Goal: Use online tool/utility: Utilize a website feature to perform a specific function

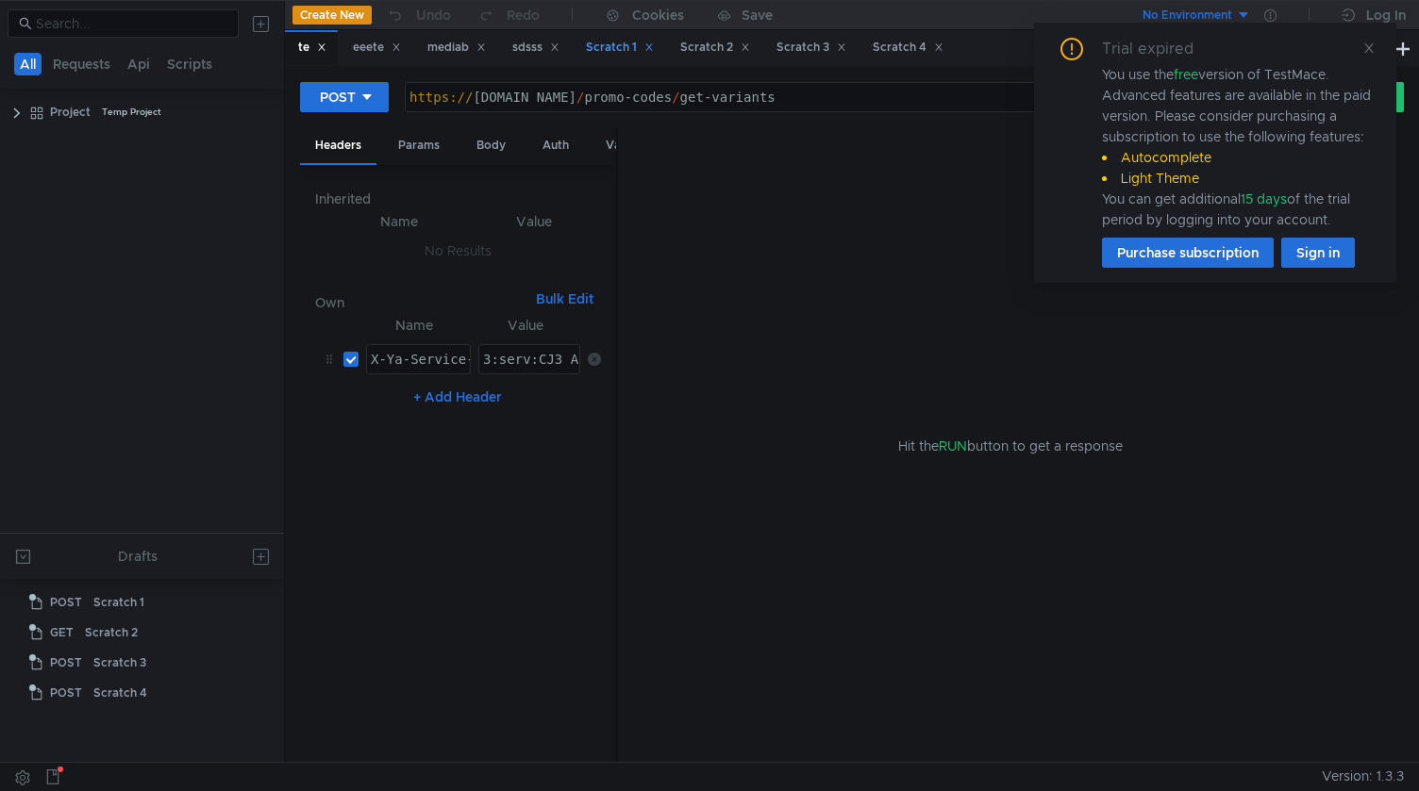
click at [1365, 43] on icon at bounding box center [1368, 47] width 9 height 9
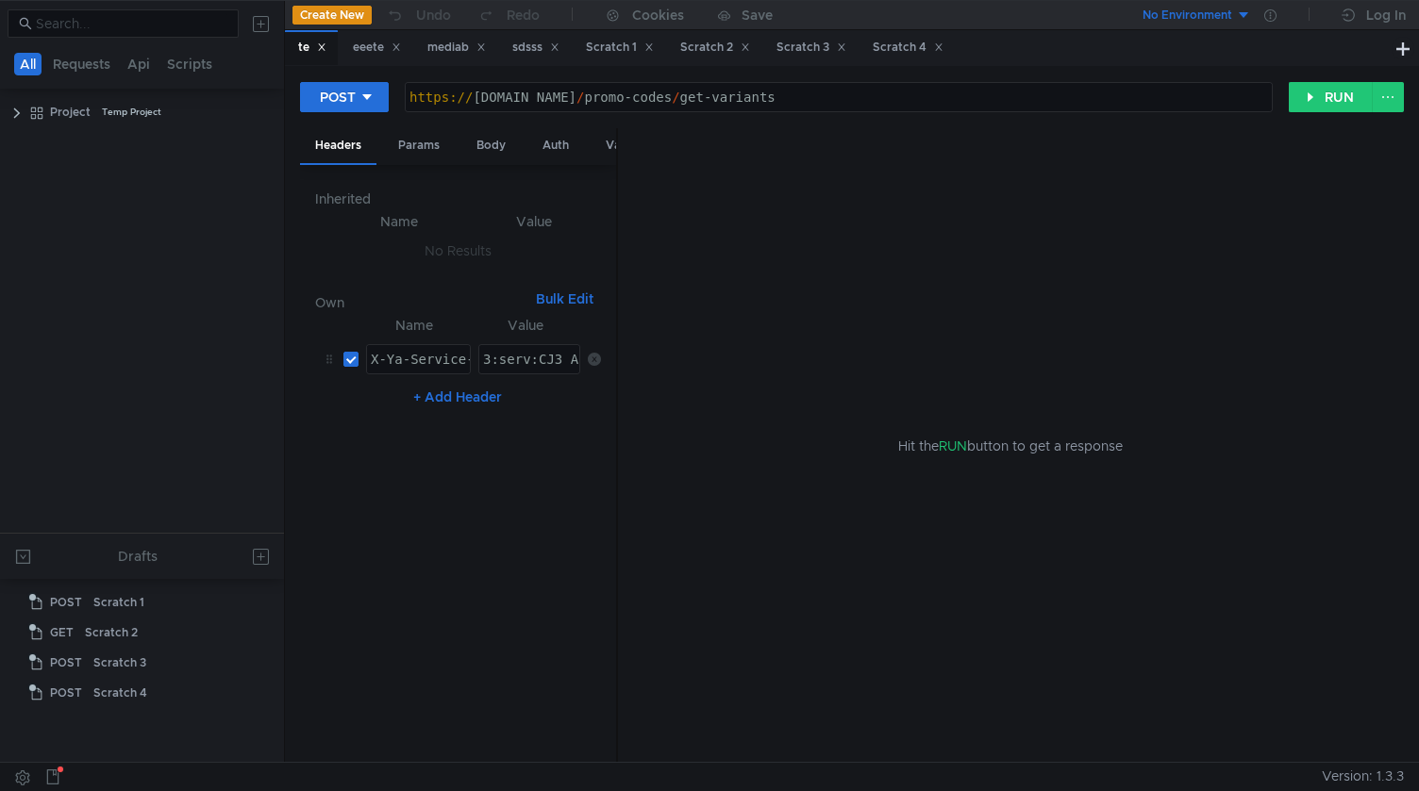
click at [341, 12] on button "Create New" at bounding box center [331, 15] width 79 height 19
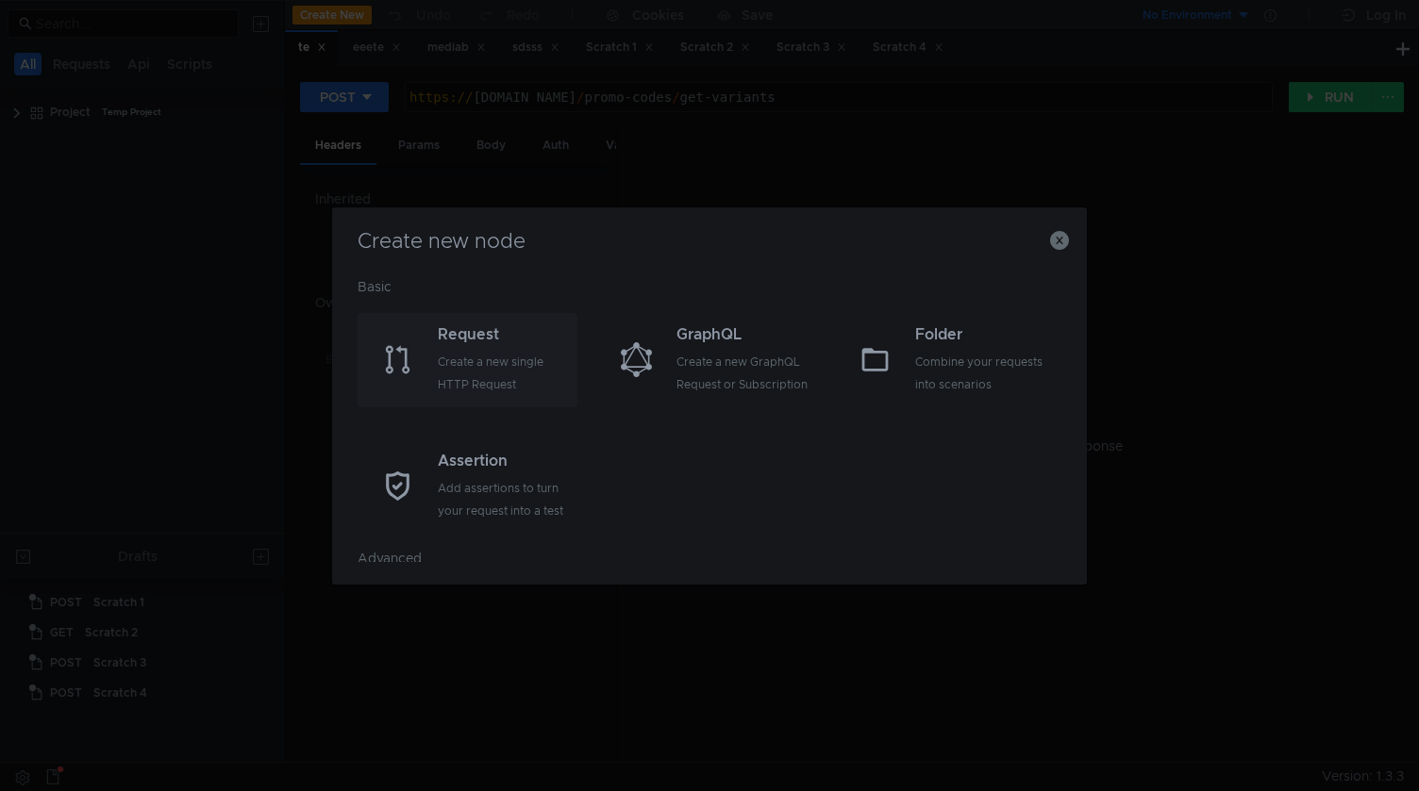
click at [501, 356] on div "Create a new single HTTP Request" at bounding box center [505, 373] width 135 height 45
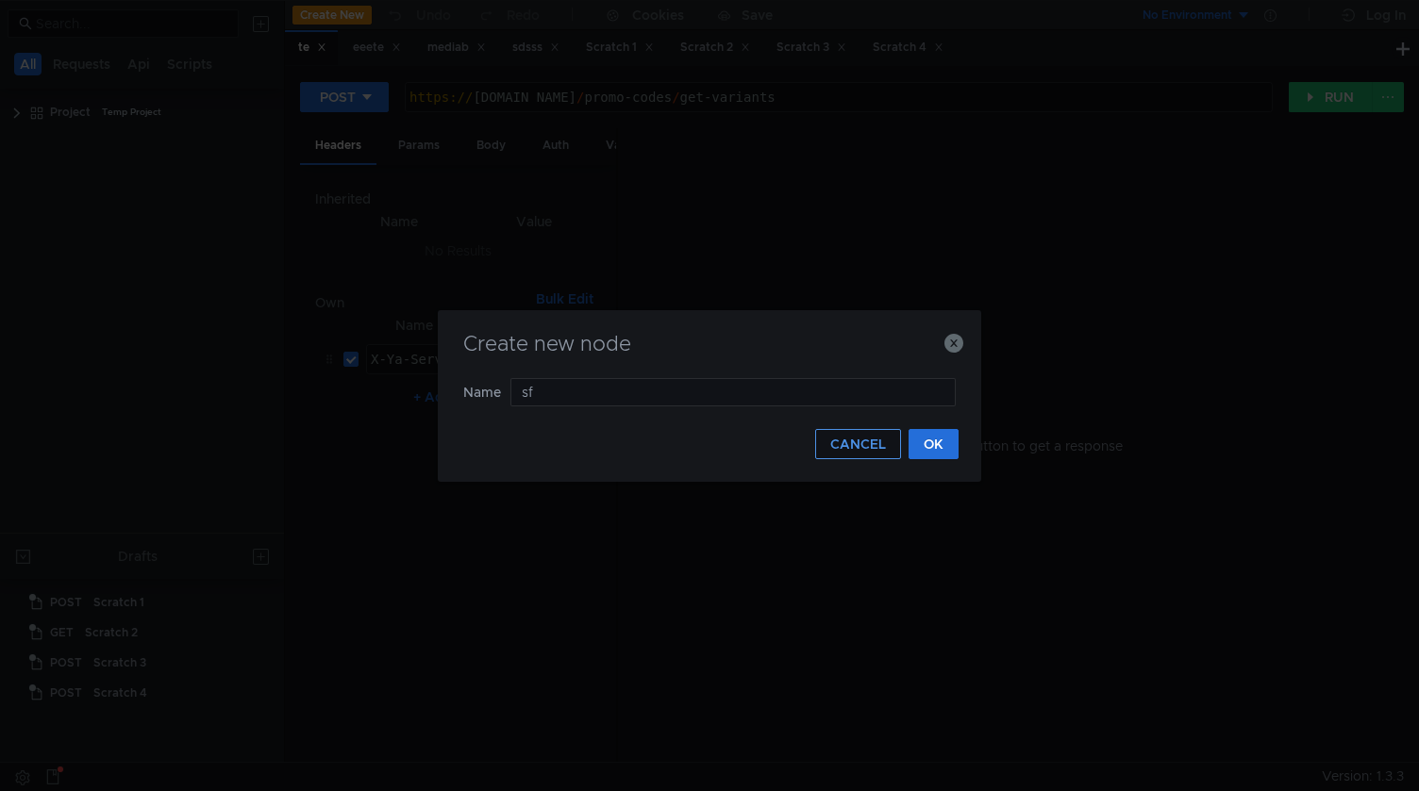
type input "s"
type input "UAAS"
click at [923, 436] on button "OK" at bounding box center [933, 444] width 50 height 30
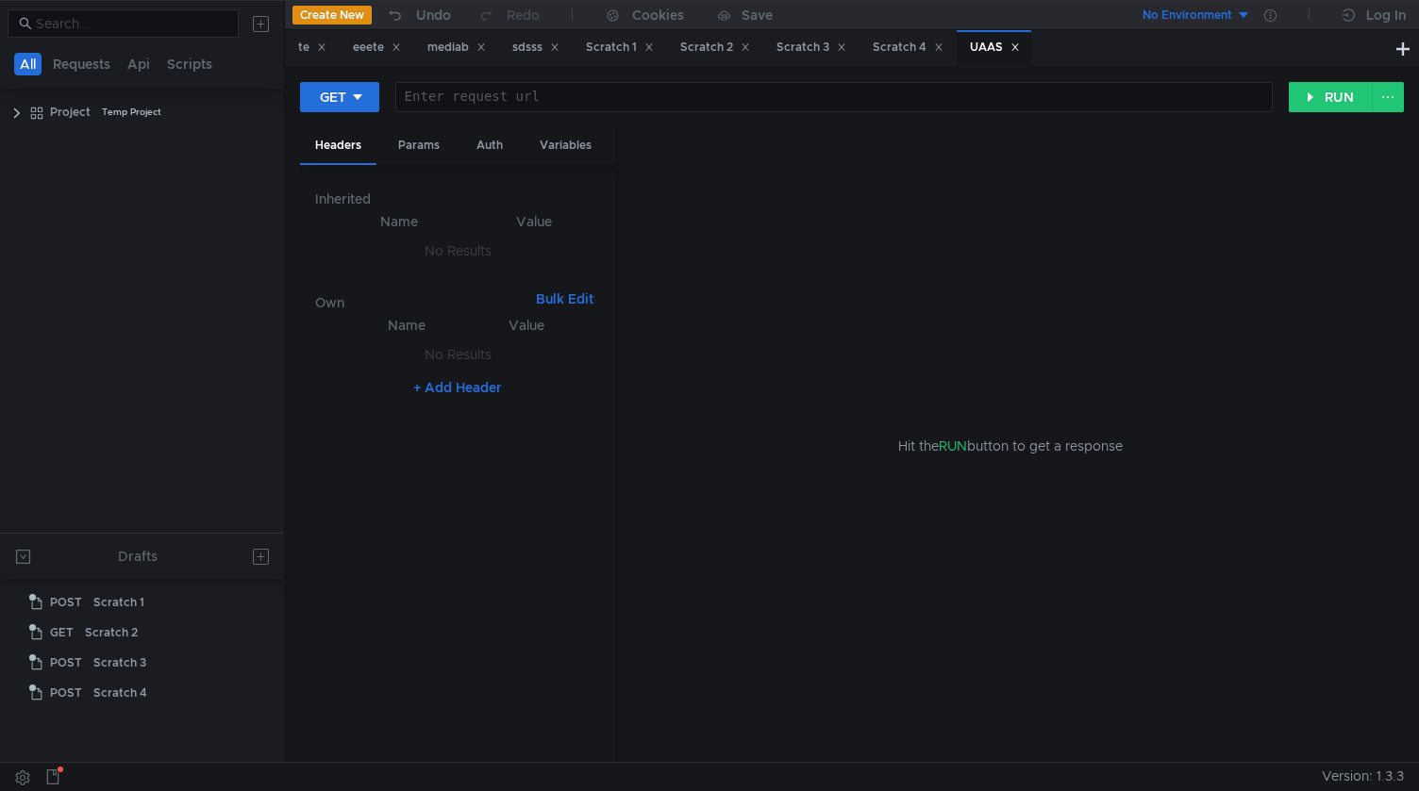
click at [555, 107] on div at bounding box center [833, 112] width 875 height 45
paste textarea "[DOMAIN_NAME][URL]"
click at [1318, 103] on button "RUN" at bounding box center [1330, 97] width 84 height 30
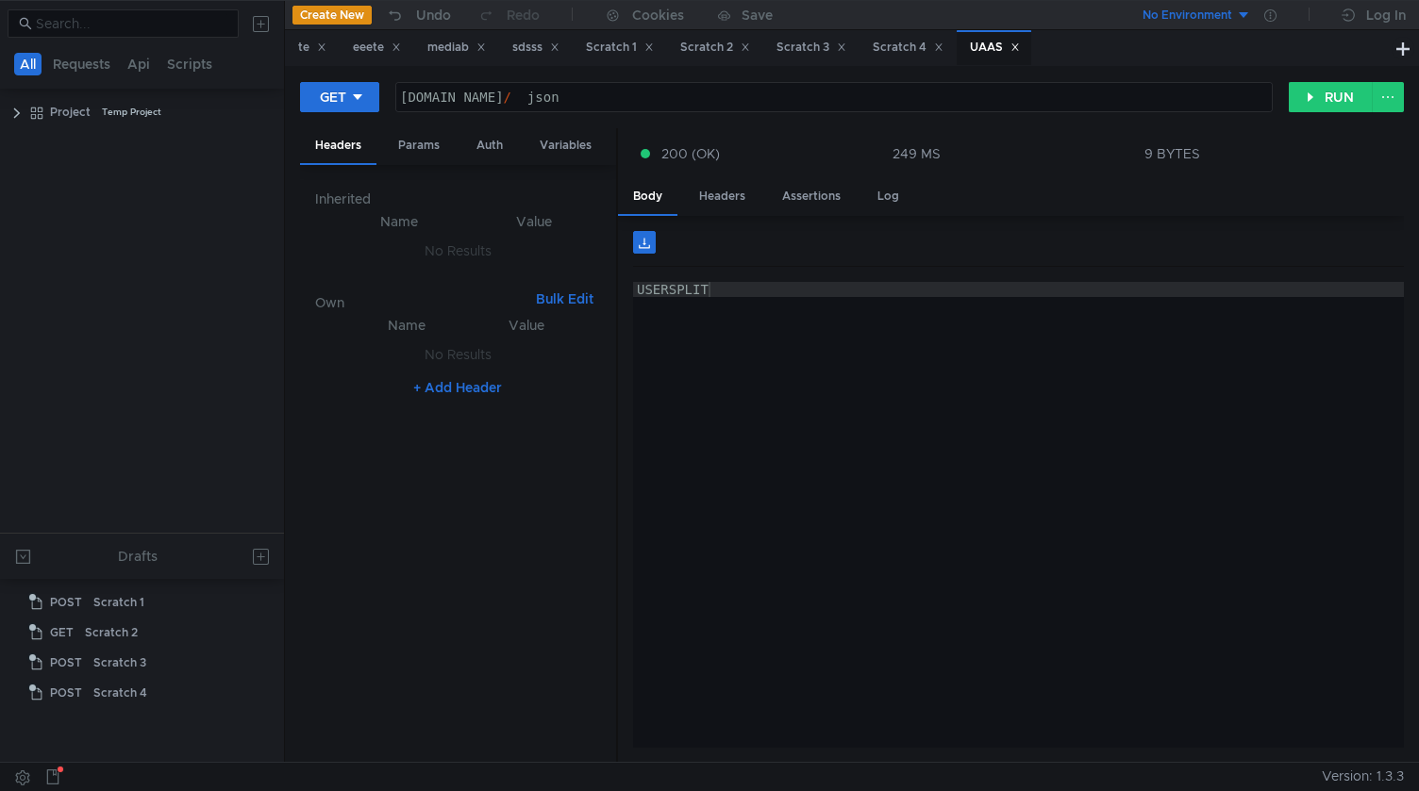
click at [397, 91] on div "[DOMAIN_NAME] / __json__" at bounding box center [833, 112] width 875 height 45
click at [353, 96] on icon at bounding box center [357, 97] width 13 height 13
click at [347, 156] on li "POST" at bounding box center [341, 167] width 82 height 30
click at [409, 98] on div "[DOMAIN_NAME] / __json__" at bounding box center [839, 112] width 867 height 45
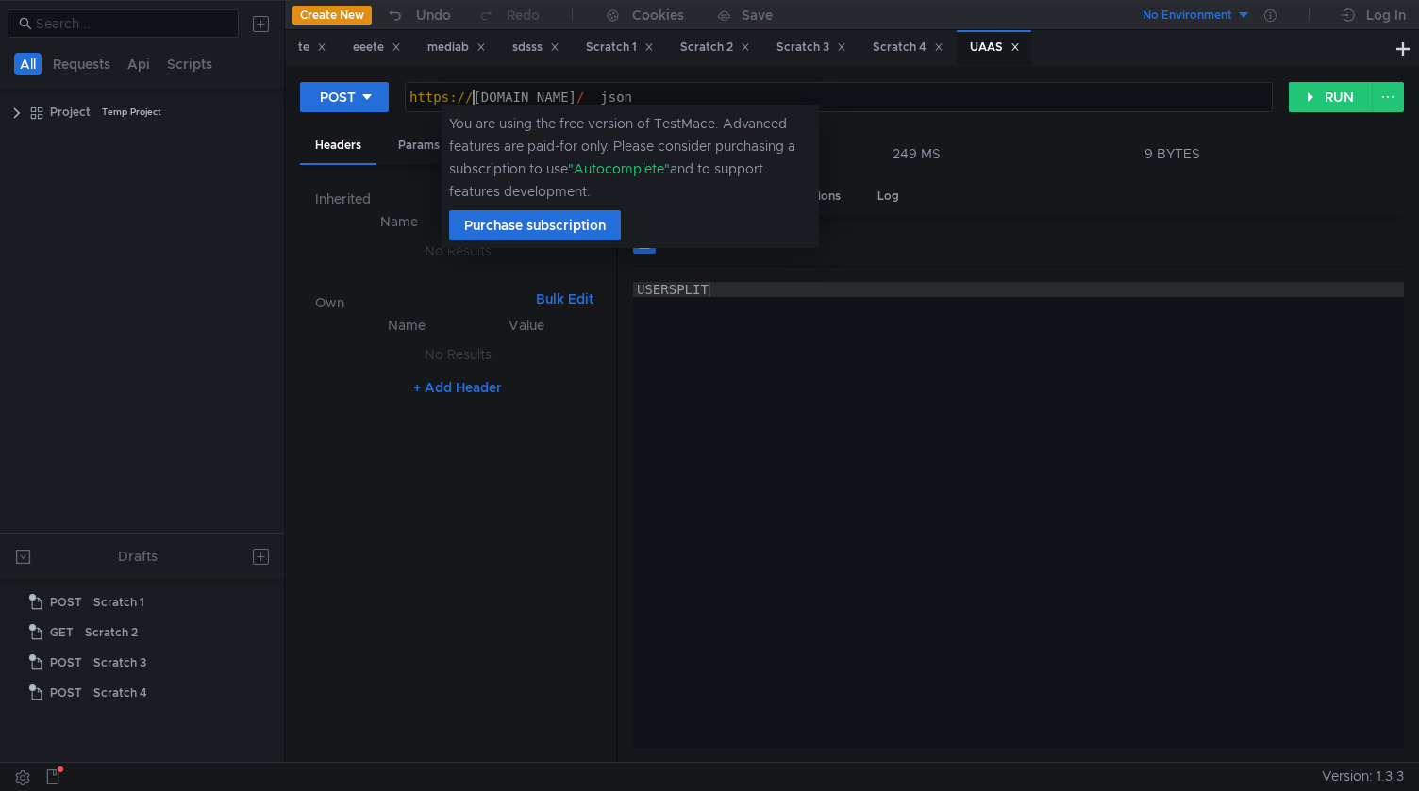
scroll to position [0, 5]
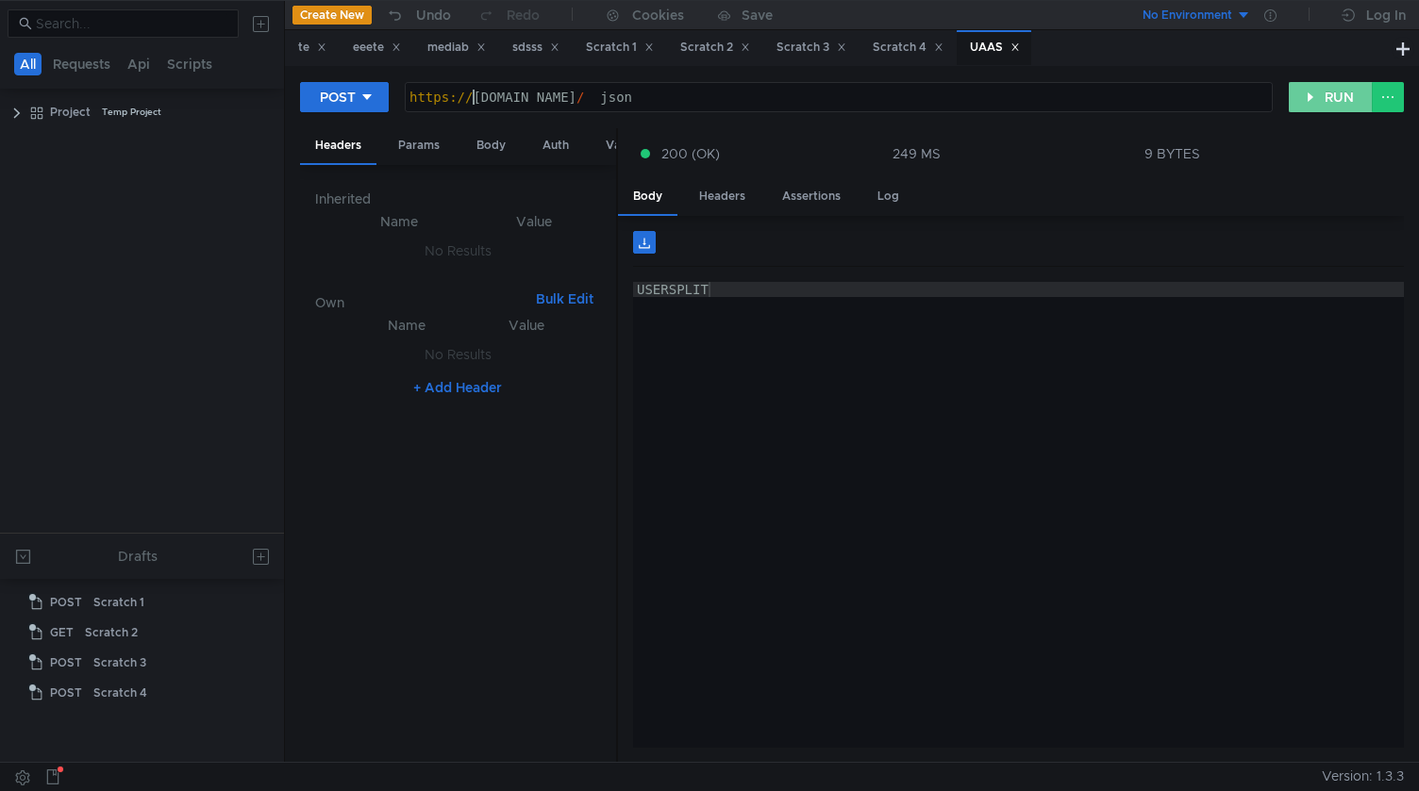
type textarea "[URL][DOMAIN_NAME]"
click at [1318, 102] on button "RUN" at bounding box center [1330, 97] width 84 height 30
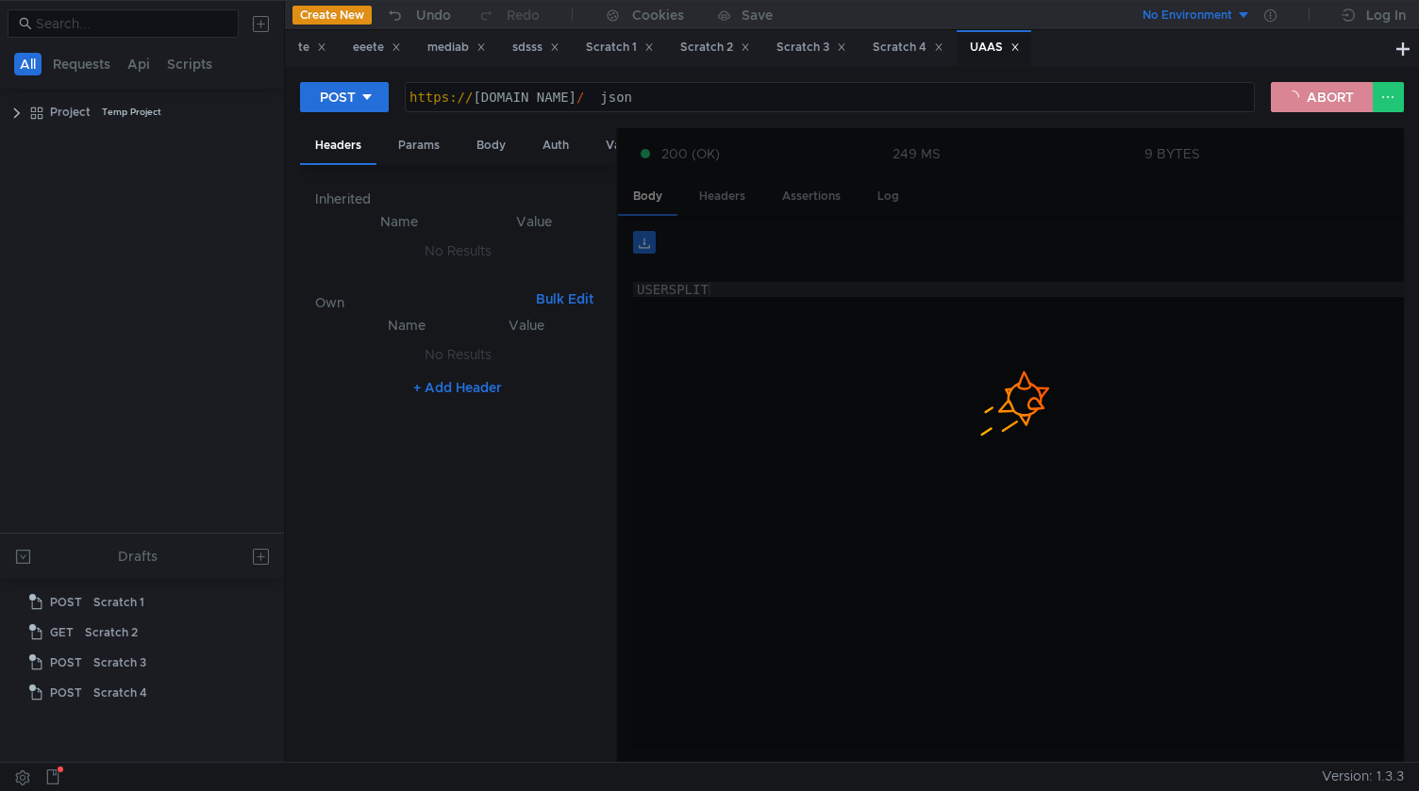
click at [1321, 95] on button "ABORT" at bounding box center [1322, 97] width 102 height 30
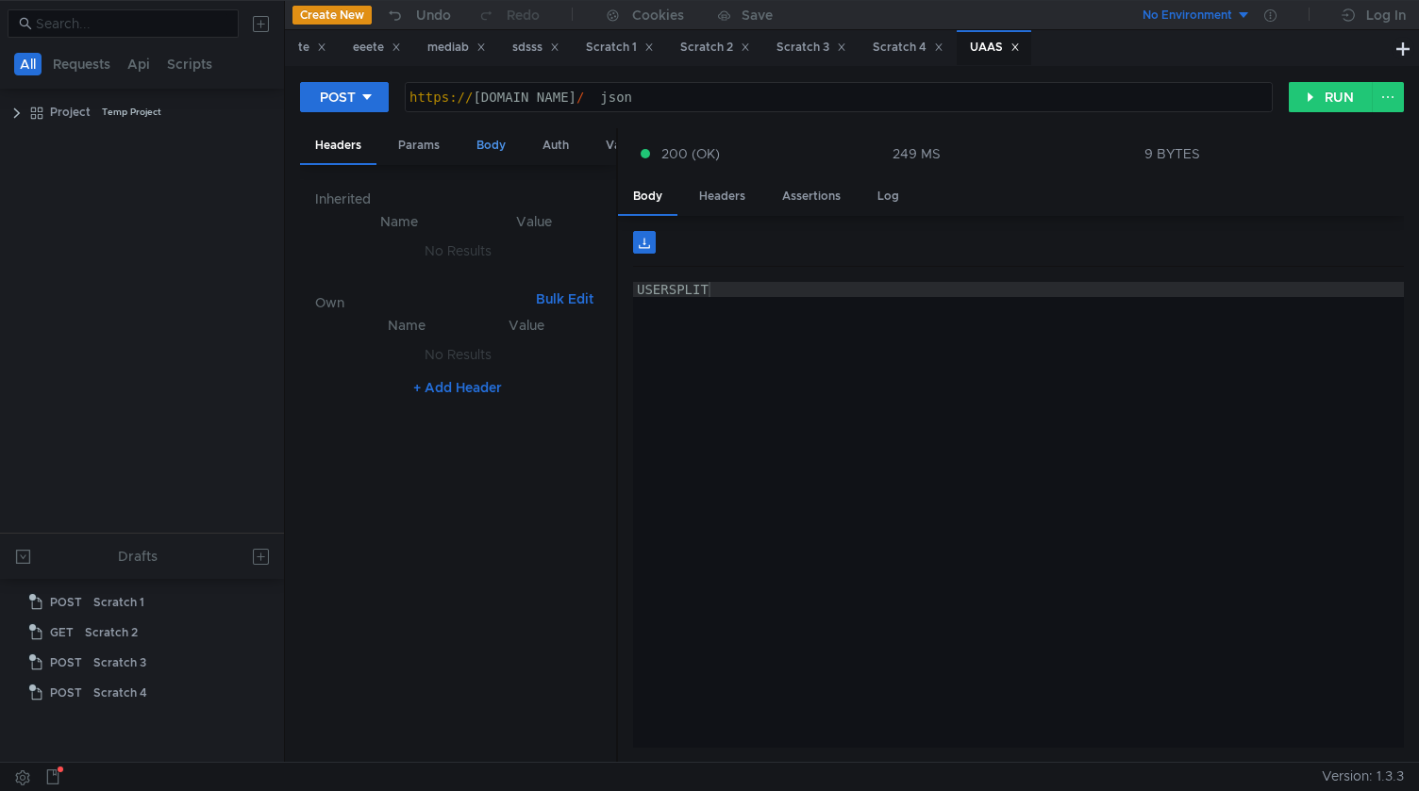
click at [475, 156] on div "Body" at bounding box center [490, 145] width 59 height 35
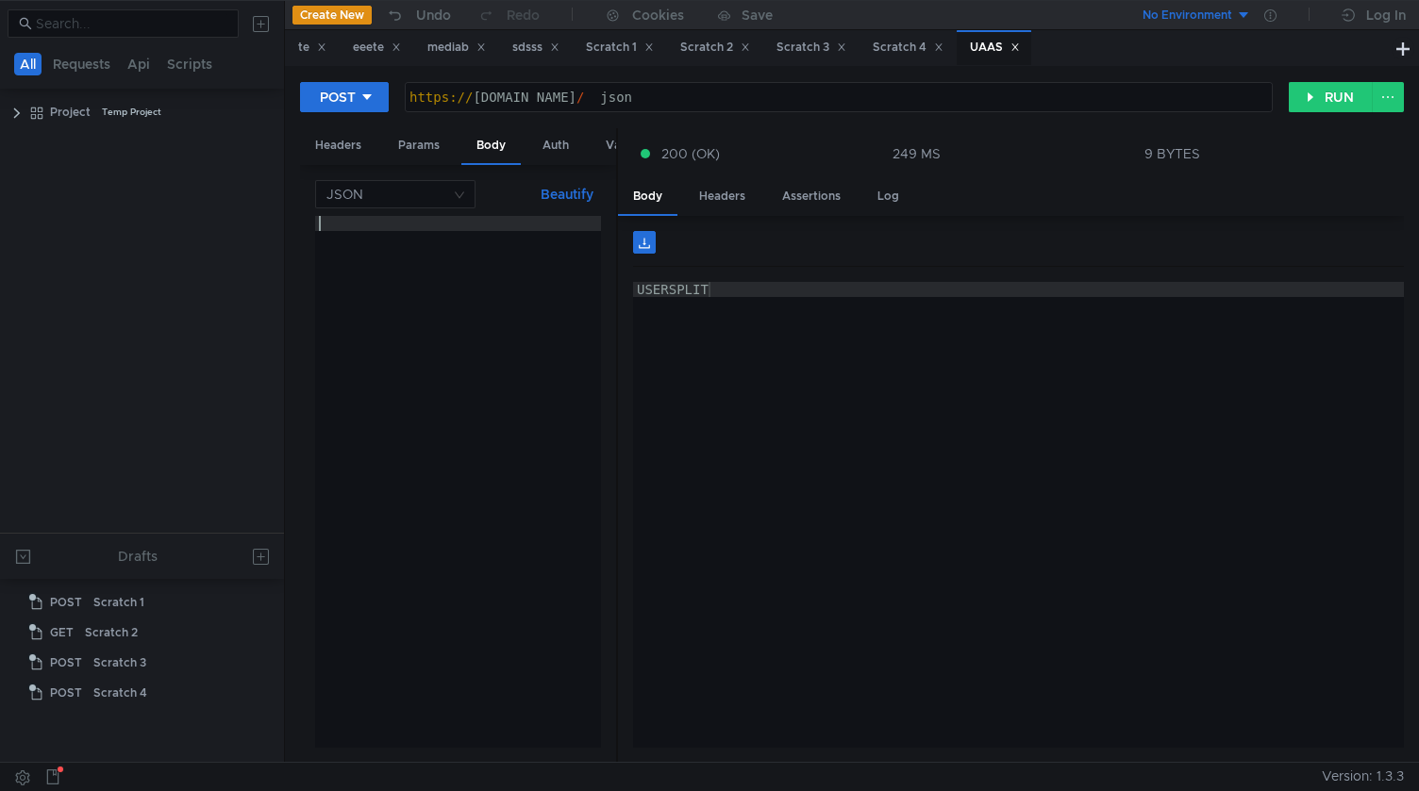
click at [507, 245] on div at bounding box center [458, 497] width 286 height 562
paste textarea ""UsersplitRequestParams":{"Restrictions":{"Service":"selector"},"SplitIds":{"Pu…"
click at [321, 224] on div ""UsersplitRequestParams" : { "Restrictions" : { "Service" : "selector" } , "Spl…" at bounding box center [699, 493] width 769 height 555
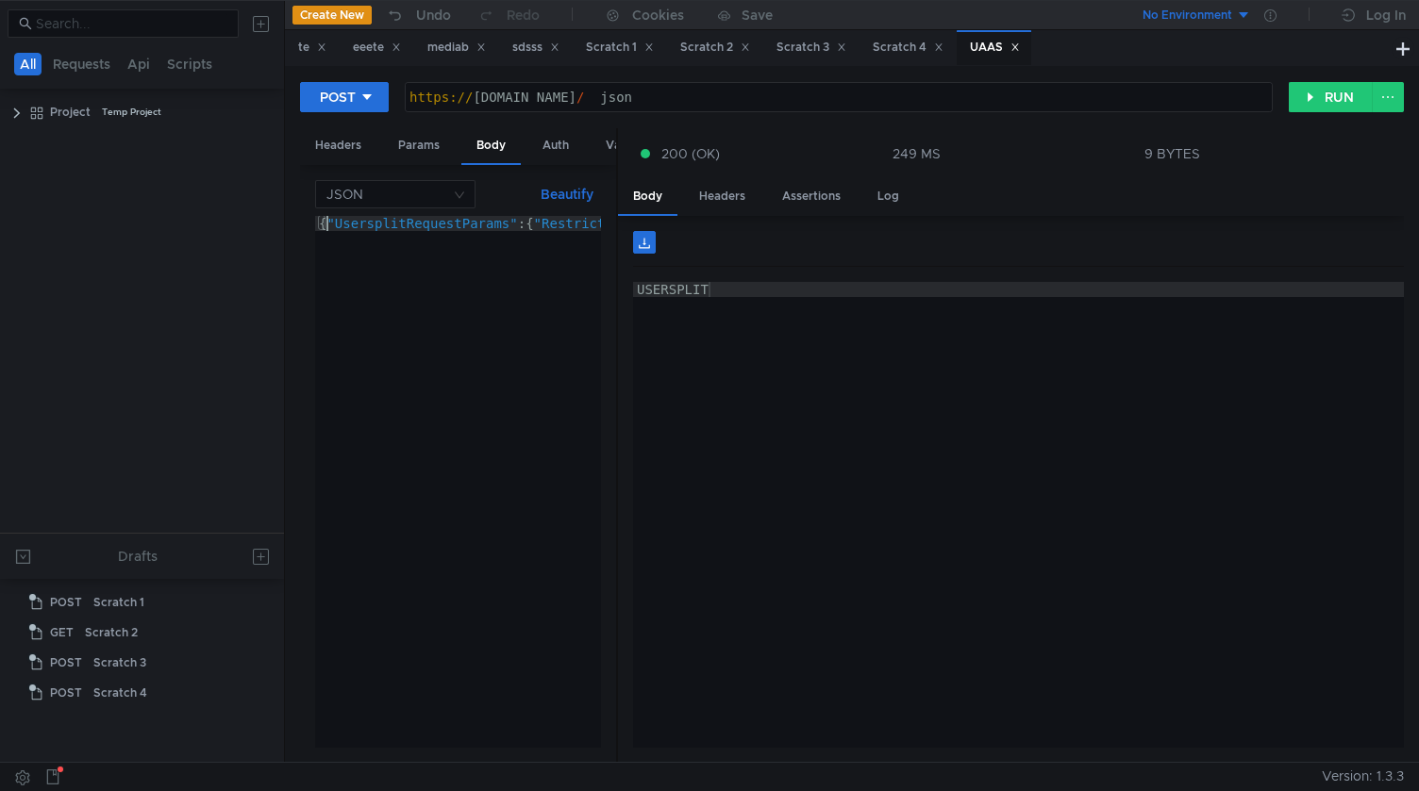
type textarea "{"UsersplitRequestParams":{"Restrictions":{"Service":"selector"},"SplitIds":{"P…"
click at [564, 197] on button "Beautify" at bounding box center [567, 194] width 68 height 23
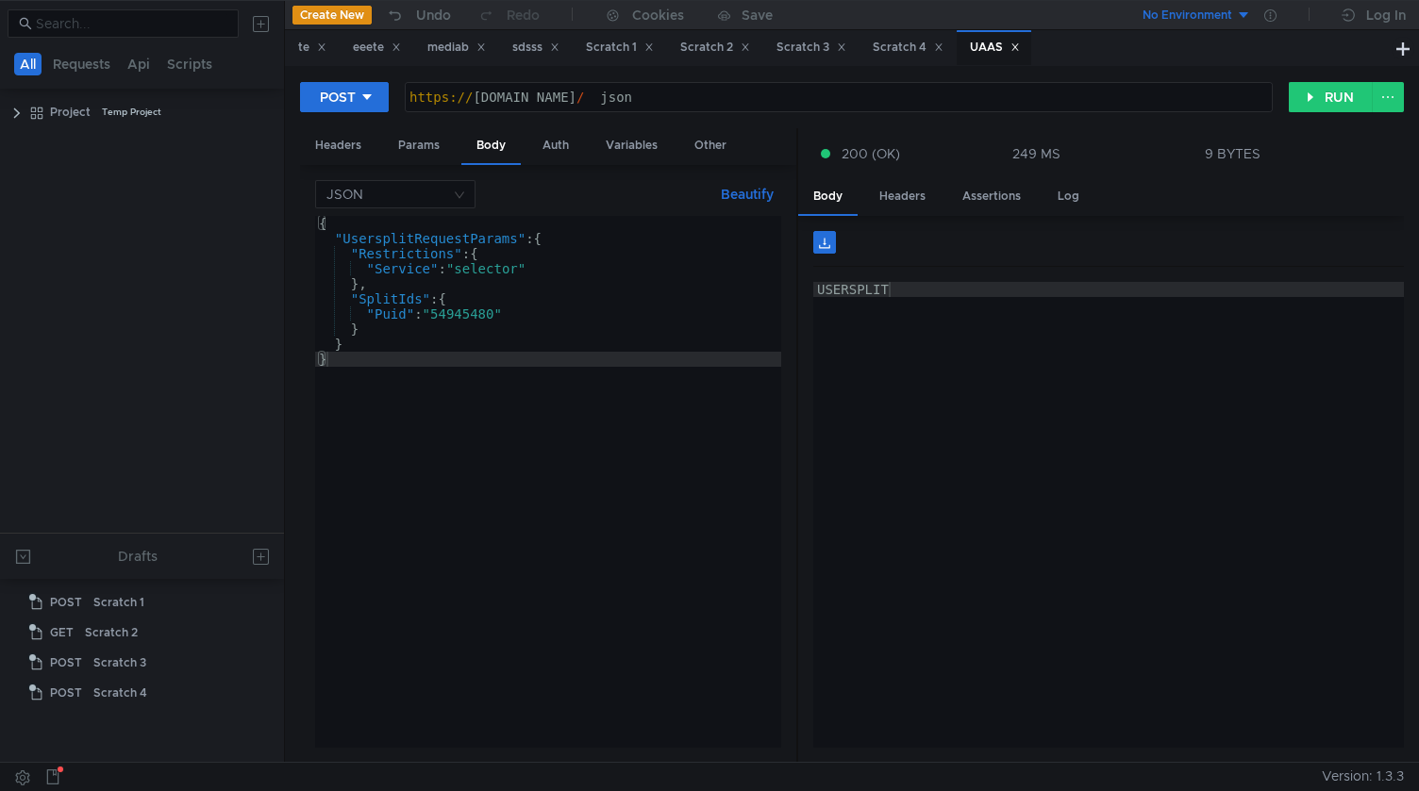
drag, startPoint x: 617, startPoint y: 207, endPoint x: 796, endPoint y: 207, distance: 179.2
click at [796, 207] on div at bounding box center [797, 446] width 2 height 636
click at [1308, 87] on button "RUN" at bounding box center [1330, 97] width 84 height 30
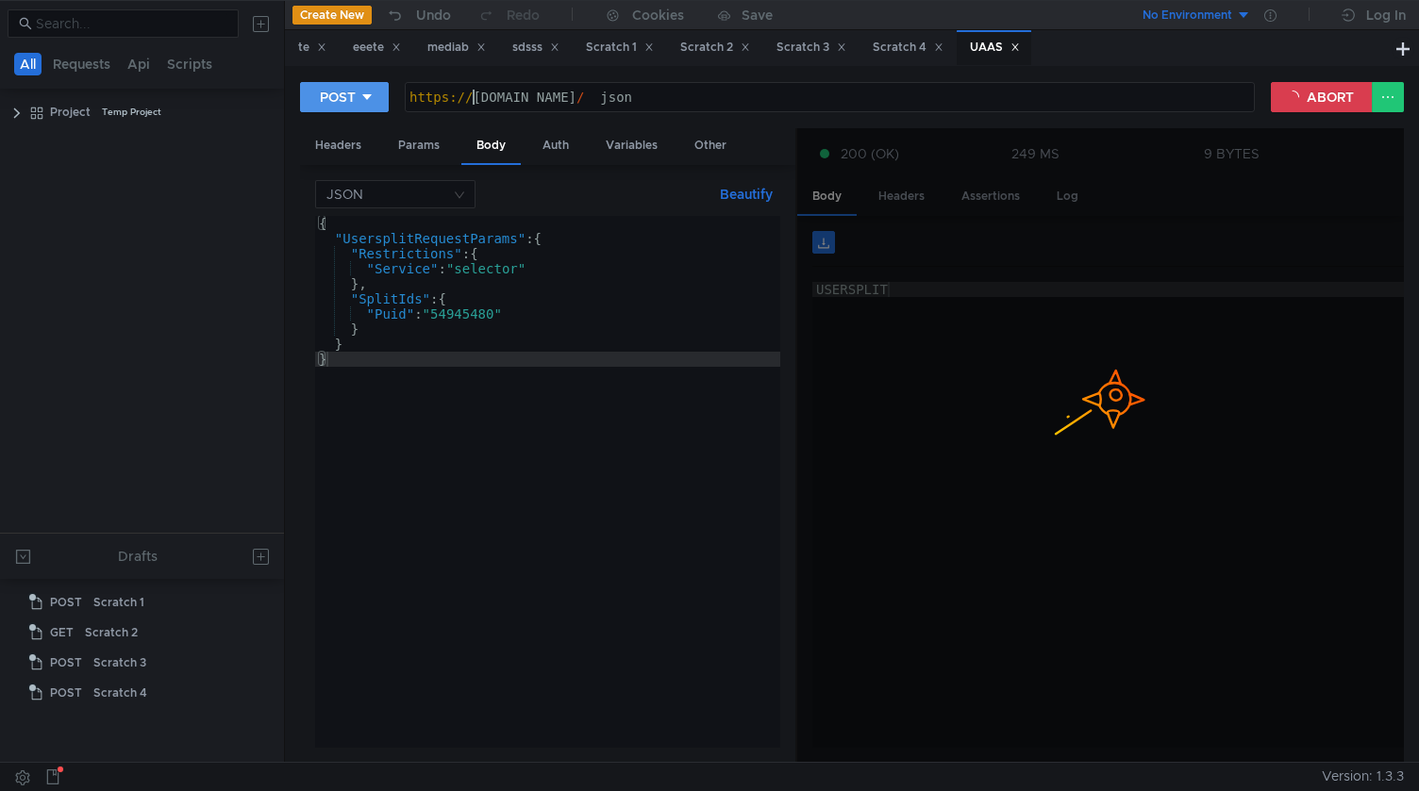
drag, startPoint x: 474, startPoint y: 91, endPoint x: 337, endPoint y: 90, distance: 136.8
click at [336, 90] on div "POST [URL][DOMAIN_NAME] https:// [DOMAIN_NAME] / __json__ ההההההההההההההההההההה…" at bounding box center [785, 97] width 971 height 32
type textarea "[DOMAIN_NAME][URL]"
click at [1332, 75] on div "POST [DOMAIN_NAME][URL] [DOMAIN_NAME] / __json__ הההההההההההההההההההההההההההההה…" at bounding box center [852, 414] width 1134 height 696
click at [1321, 92] on button "ABORT" at bounding box center [1322, 97] width 102 height 30
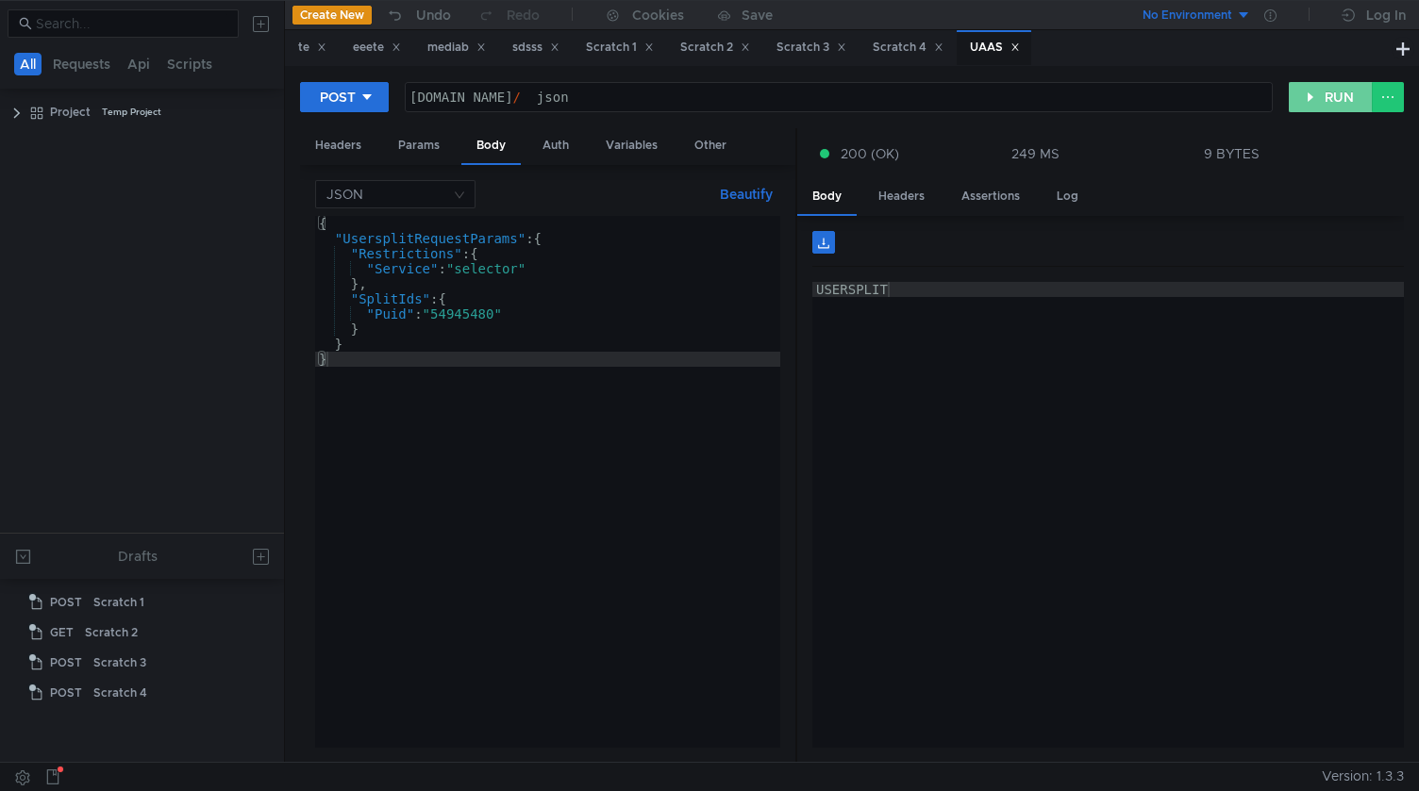
click at [1321, 92] on button "RUN" at bounding box center [1330, 97] width 84 height 30
click at [856, 238] on span "Parsed" at bounding box center [849, 242] width 43 height 17
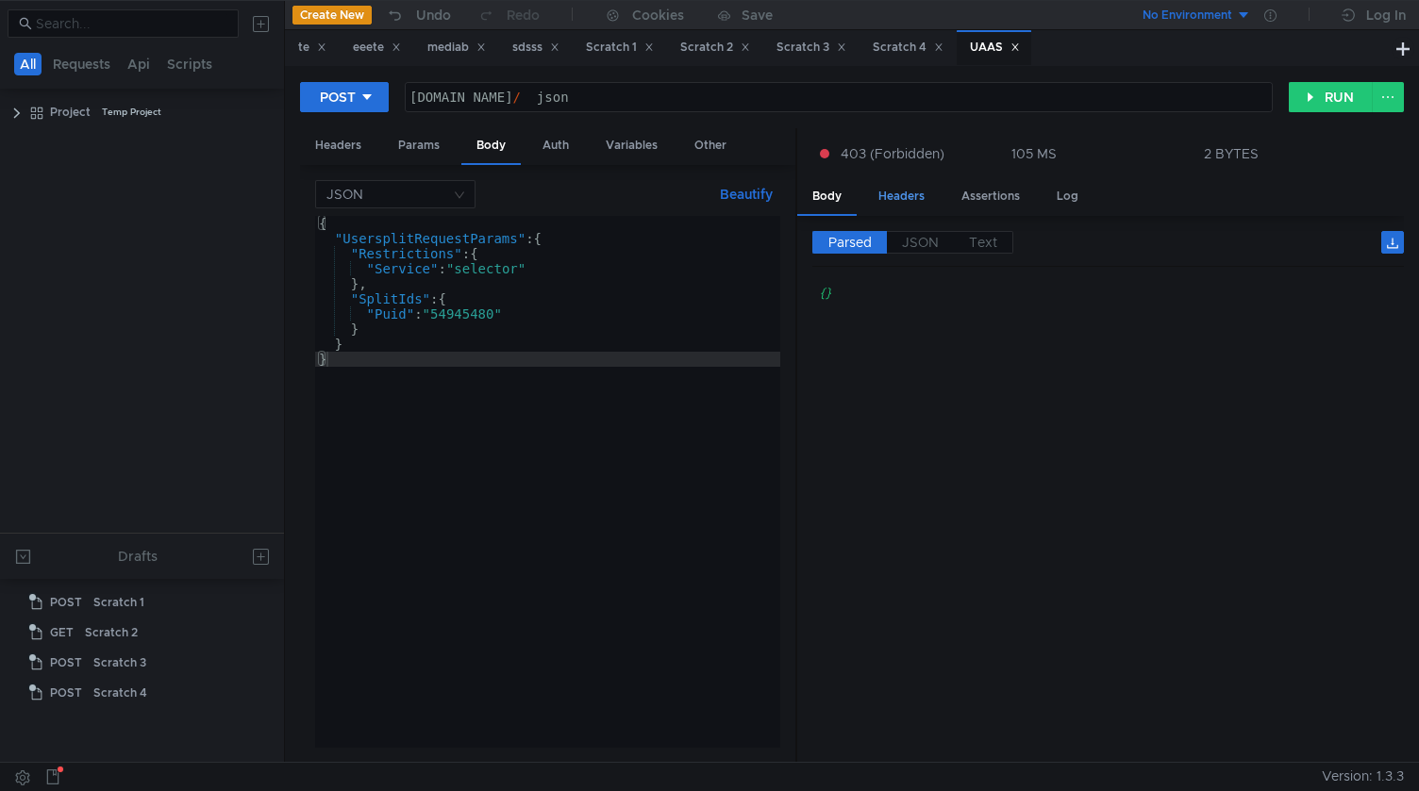
click at [908, 201] on div "Headers" at bounding box center [901, 196] width 76 height 35
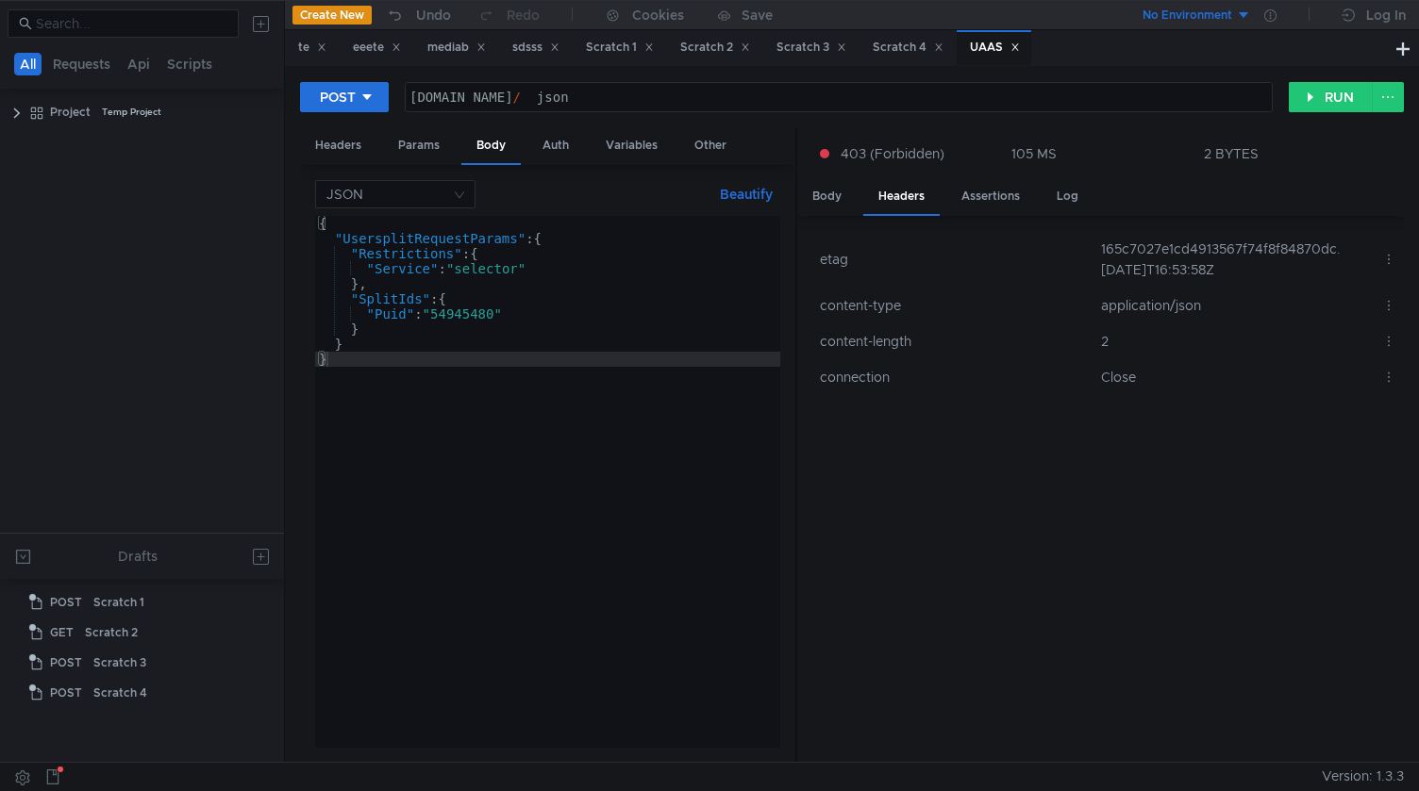
click at [977, 231] on td "etag" at bounding box center [952, 259] width 281 height 57
click at [835, 191] on div "Body" at bounding box center [826, 196] width 59 height 35
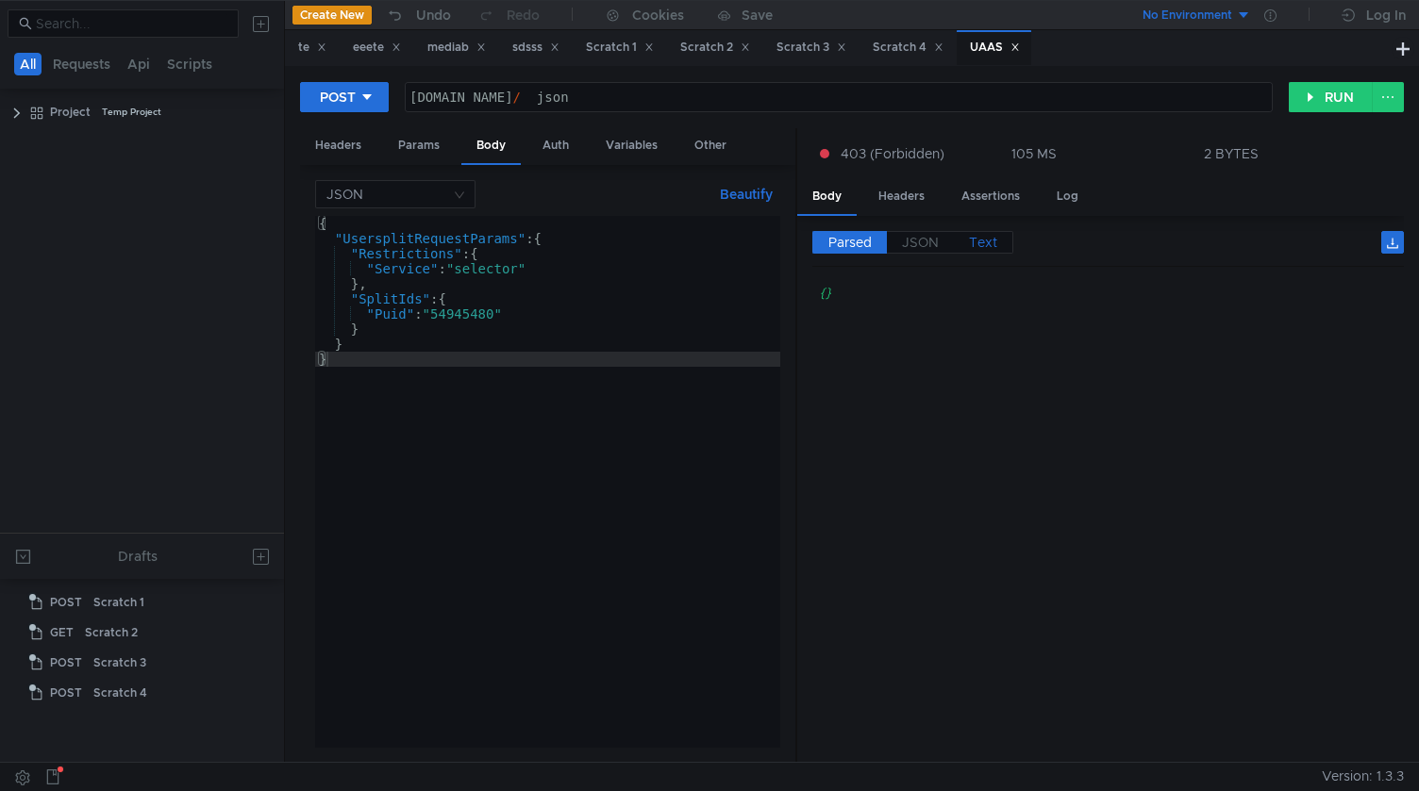
click at [969, 241] on span "Text" at bounding box center [983, 242] width 28 height 17
click at [551, 138] on div "Auth" at bounding box center [555, 145] width 57 height 35
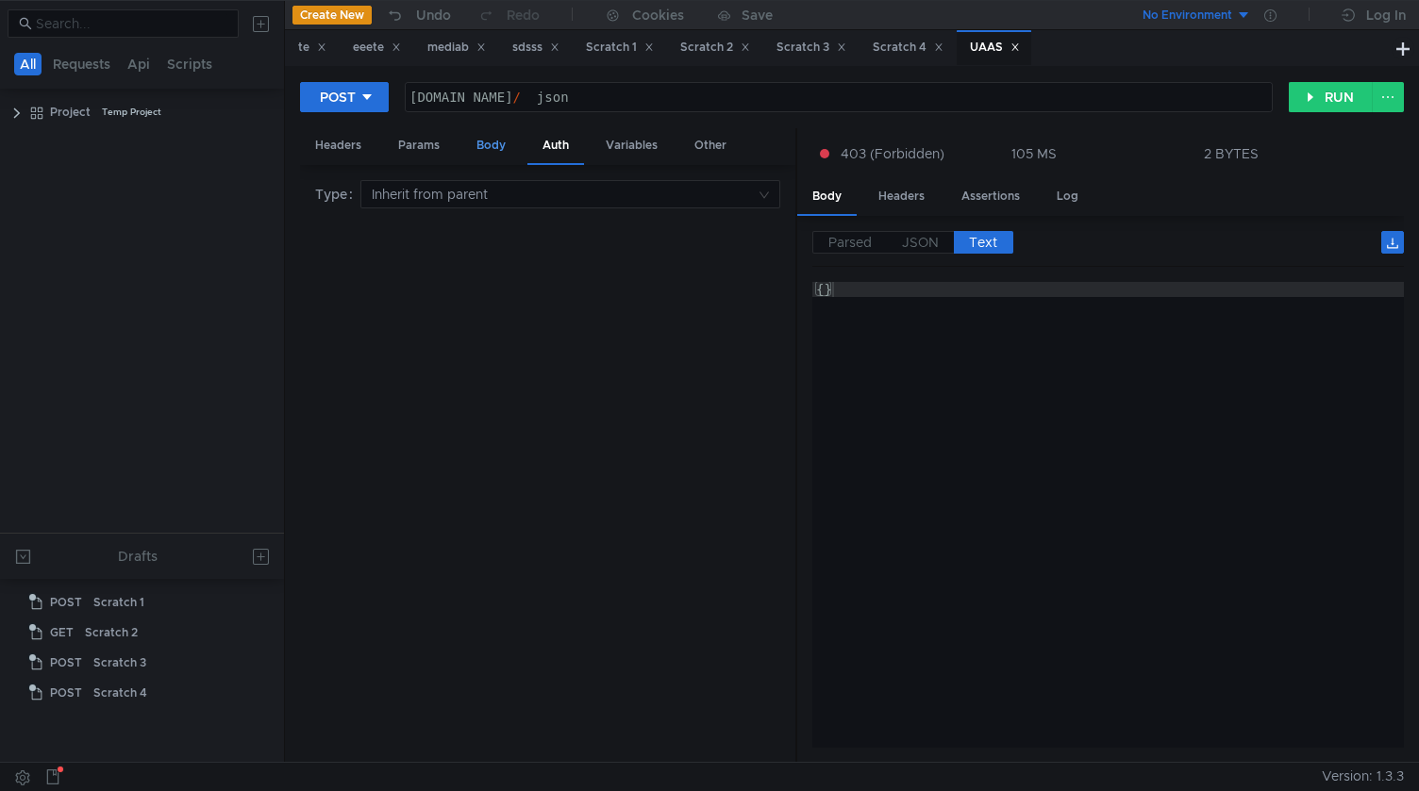
click at [477, 140] on div "Body" at bounding box center [490, 145] width 59 height 35
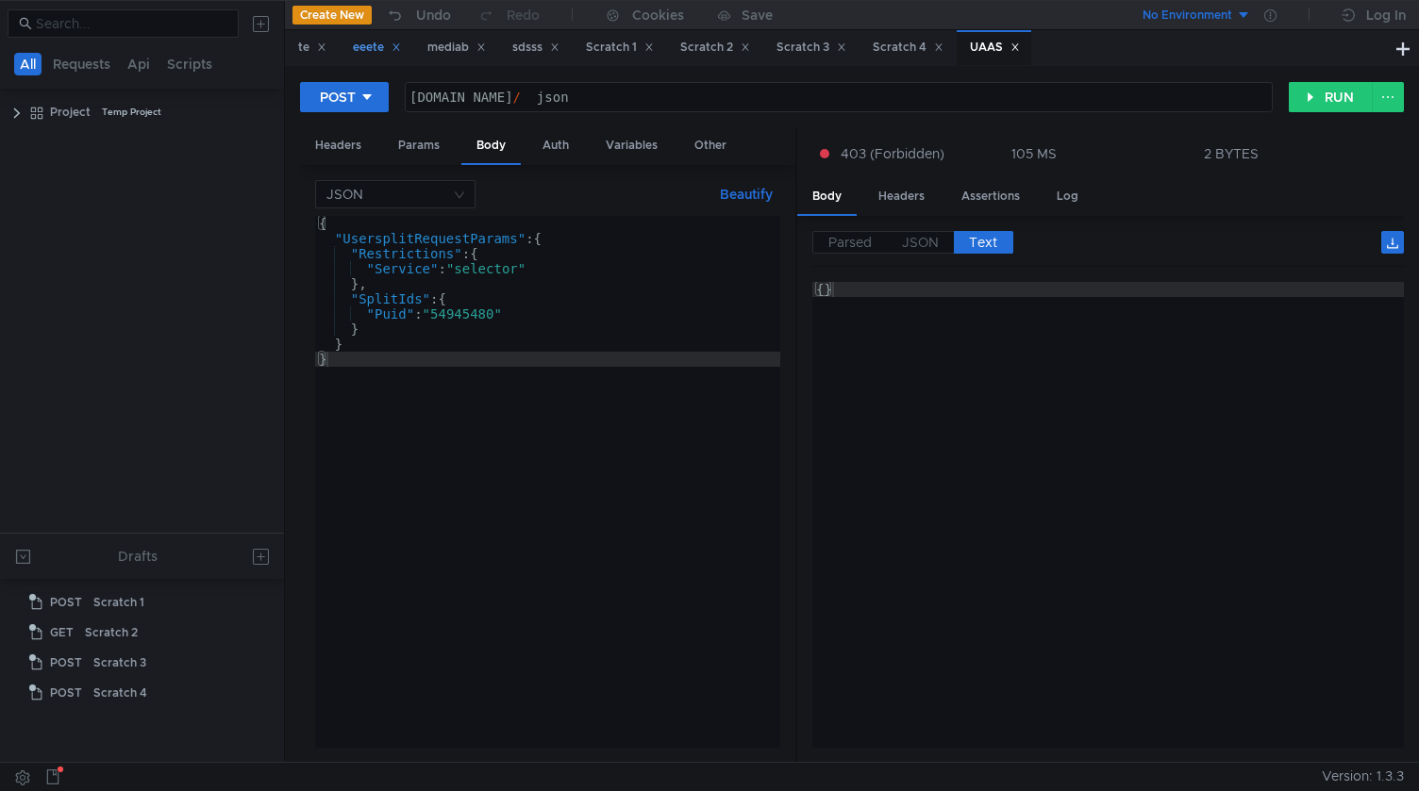
click at [364, 42] on div "eeete" at bounding box center [377, 48] width 48 height 20
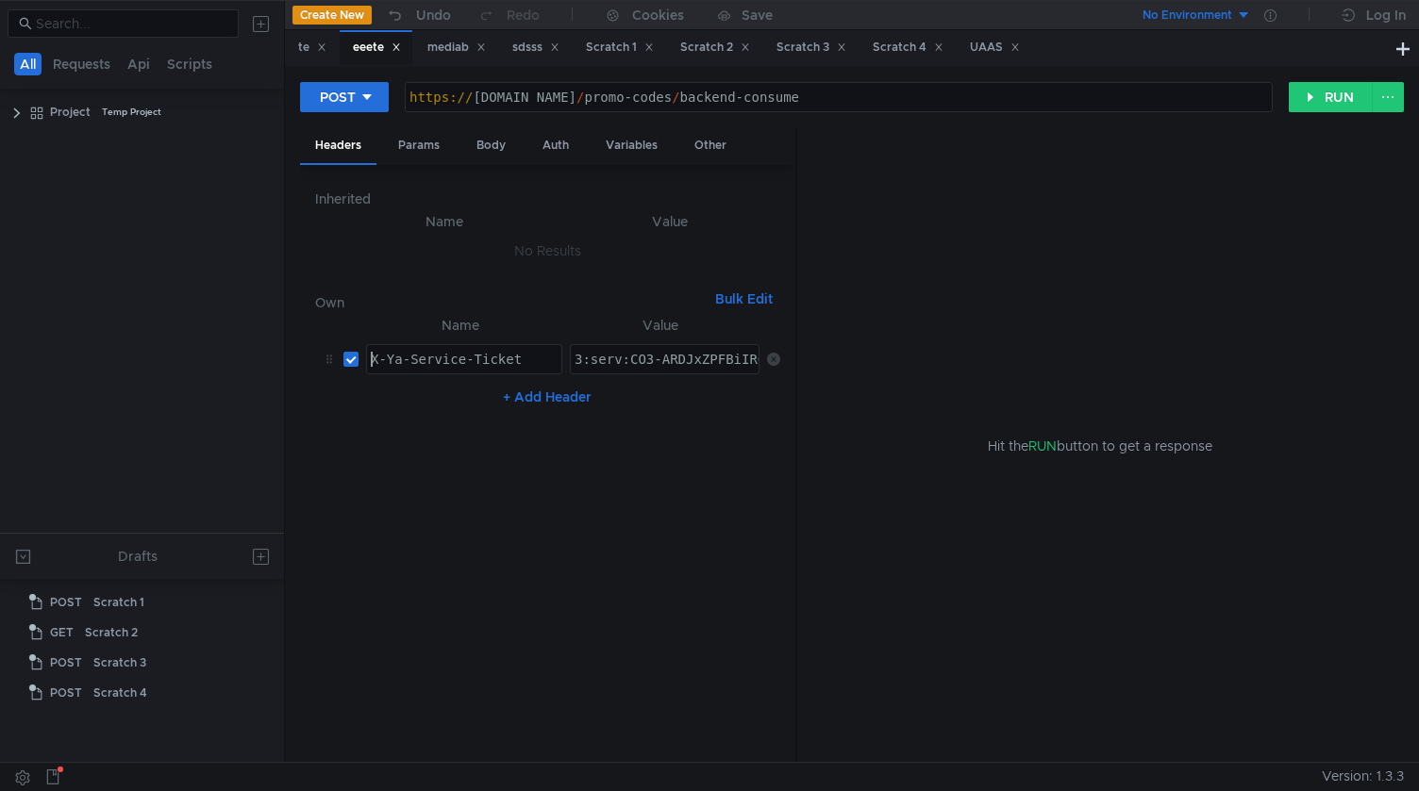
type textarea "X-Ya-Service-Ticket"
click at [454, 366] on div "X-Ya-Service-Ticket" at bounding box center [464, 374] width 194 height 45
click at [1002, 46] on div "UAAS" at bounding box center [995, 48] width 50 height 20
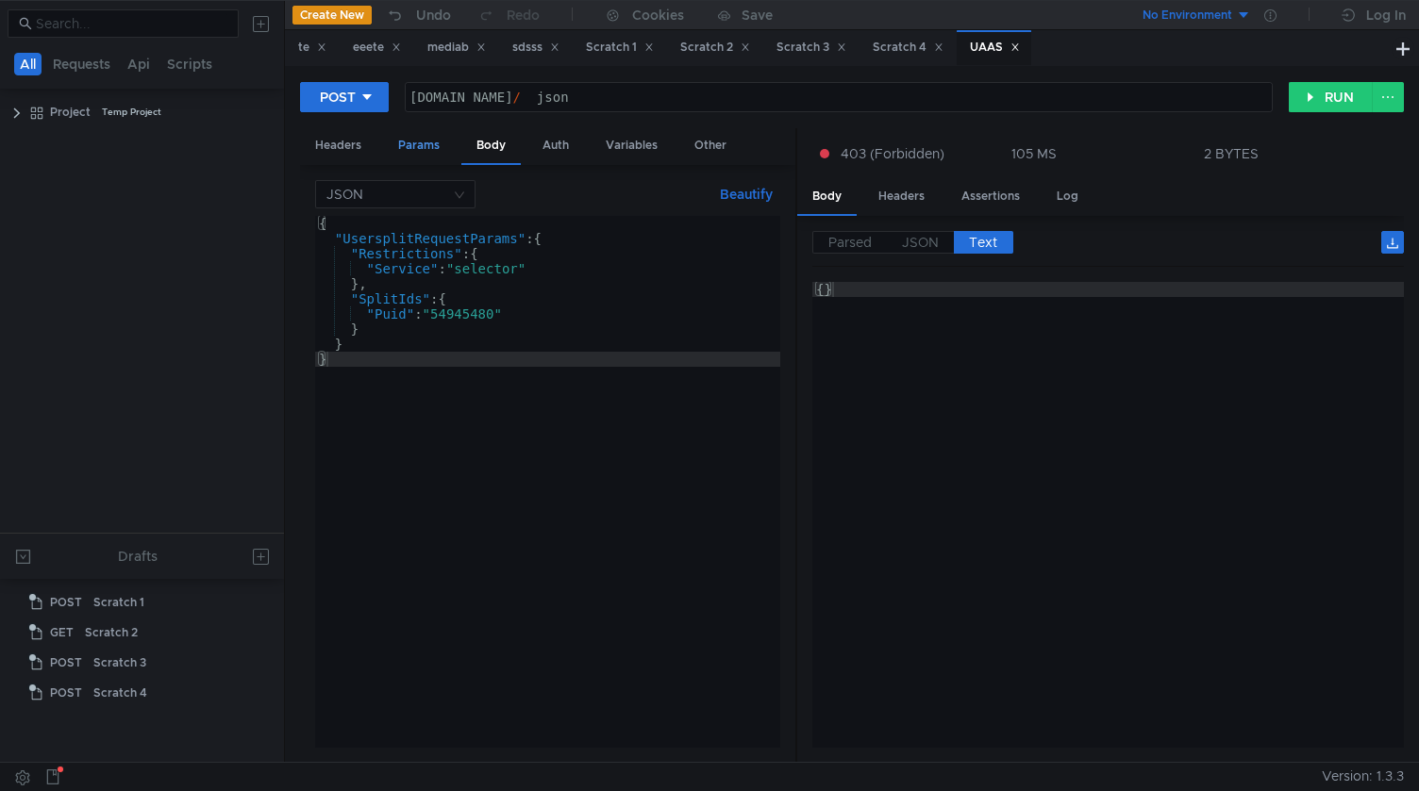
click at [426, 157] on div "Params" at bounding box center [419, 145] width 72 height 35
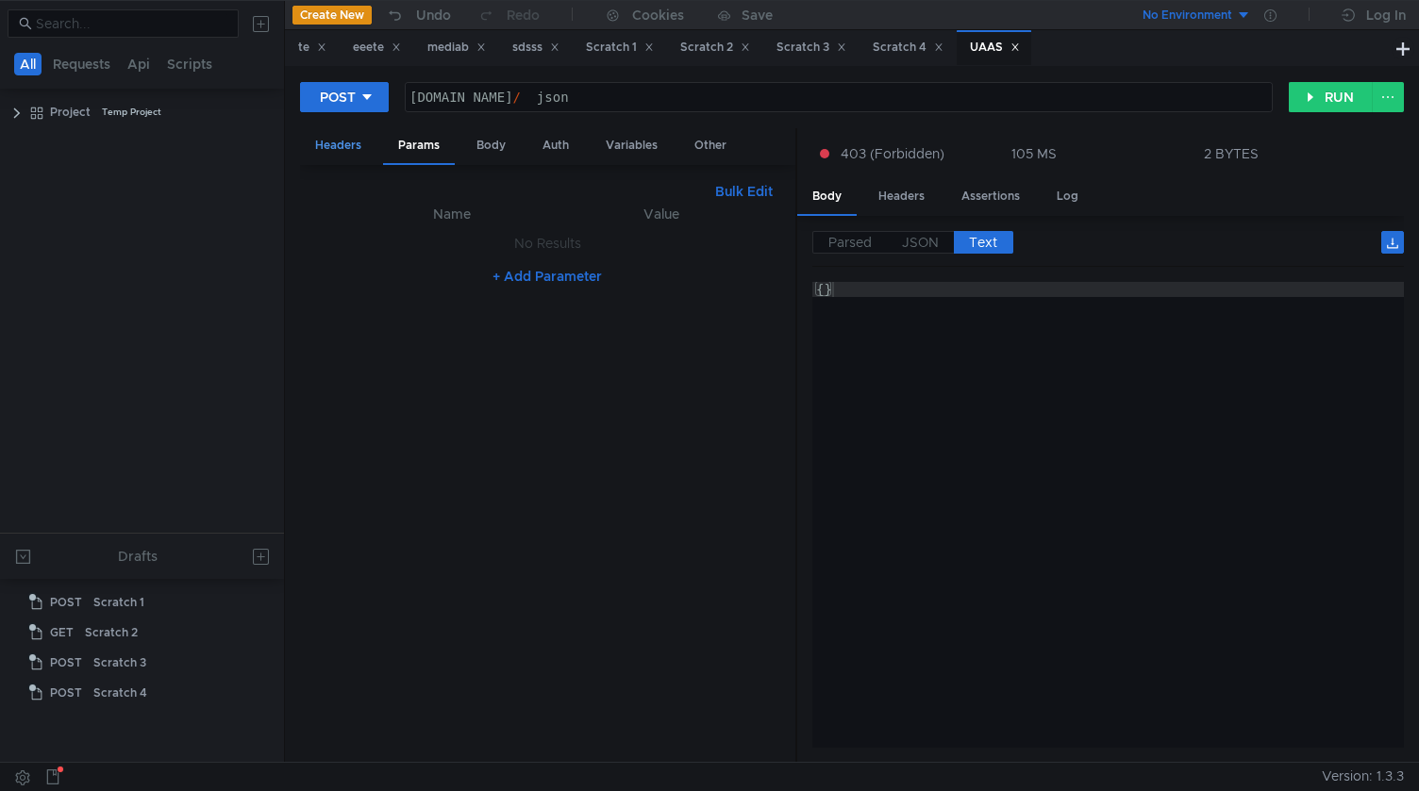
click at [338, 141] on div "Headers" at bounding box center [338, 145] width 76 height 35
click at [409, 137] on div "Params" at bounding box center [419, 145] width 72 height 35
click at [544, 147] on div "Auth" at bounding box center [555, 145] width 57 height 35
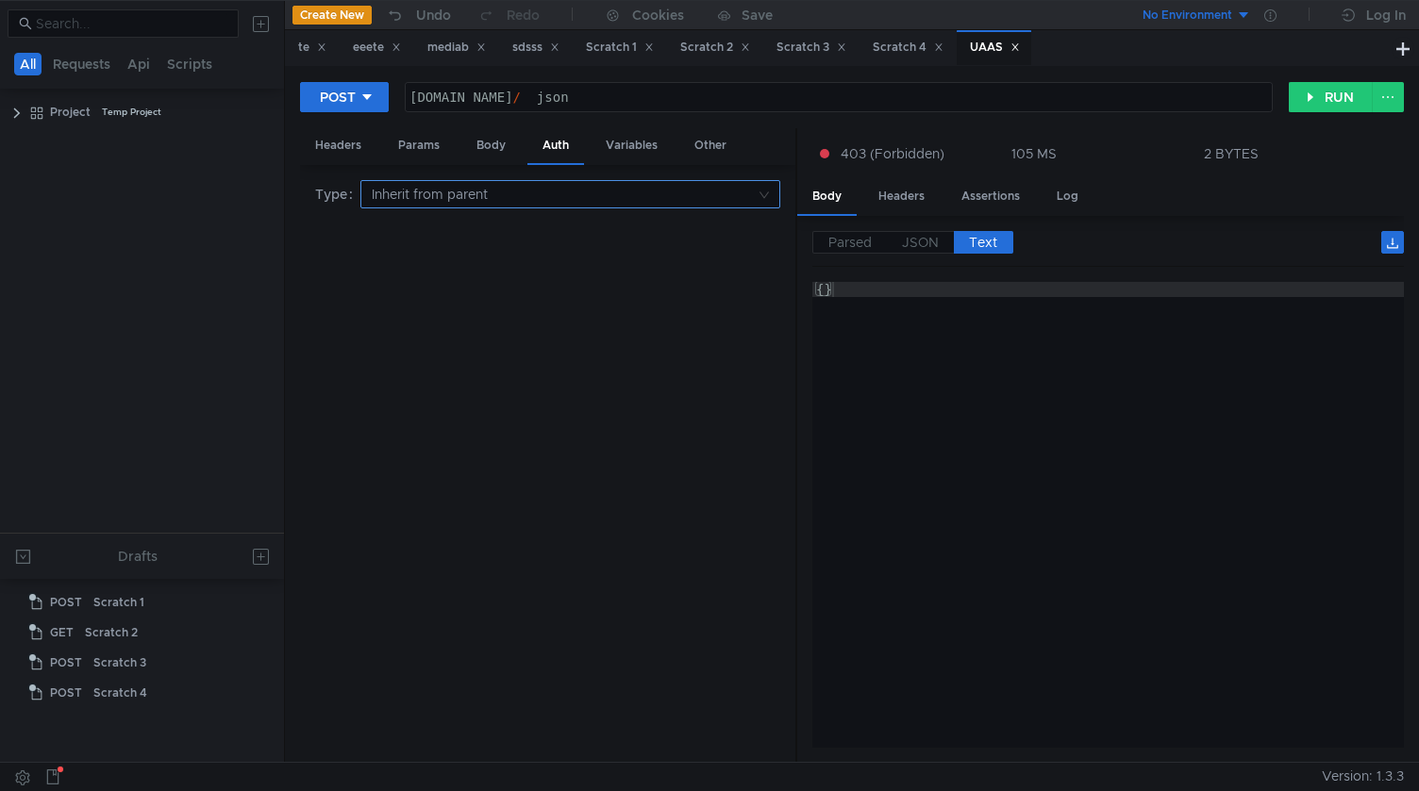
click at [619, 197] on input at bounding box center [564, 194] width 384 height 26
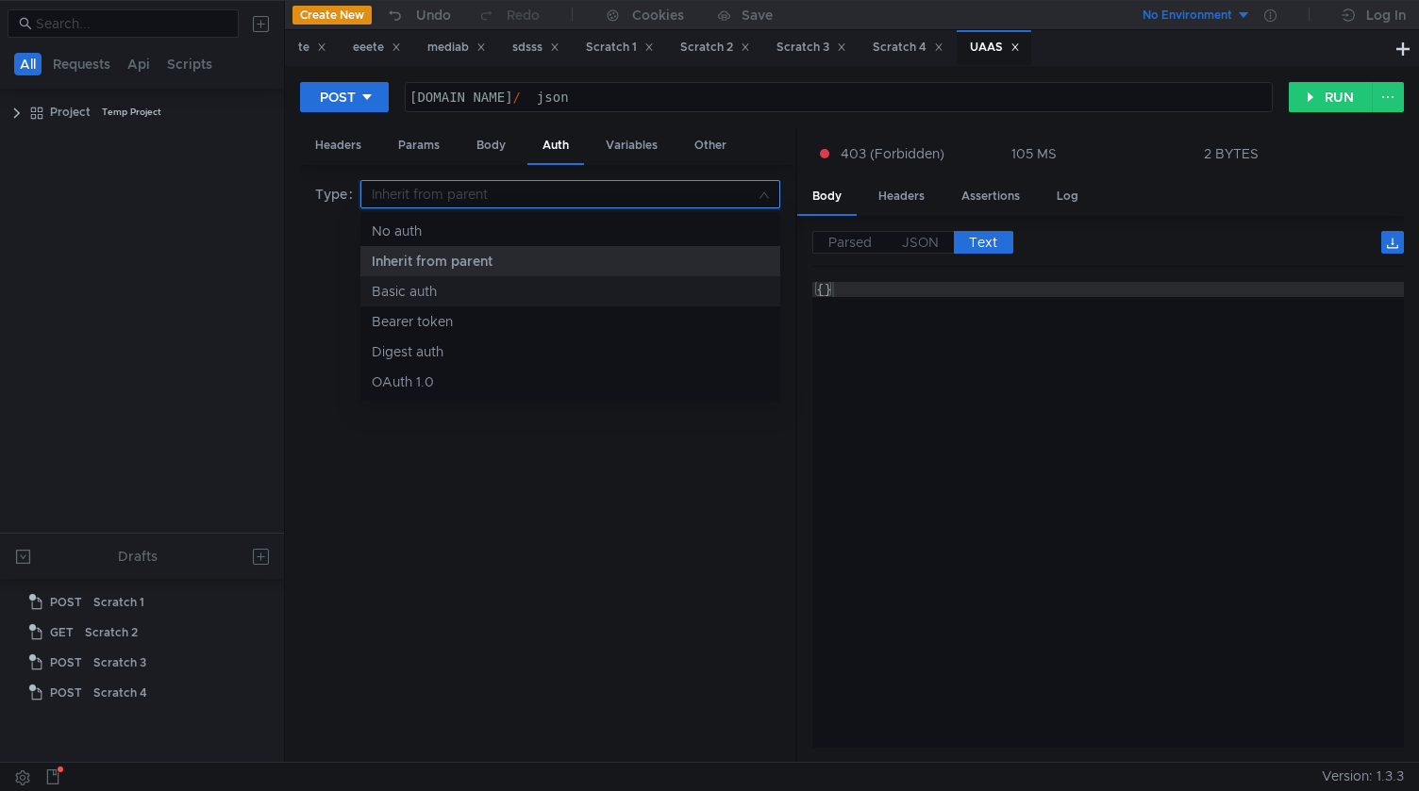
click at [517, 278] on nz-option-item "Basic auth" at bounding box center [570, 291] width 420 height 30
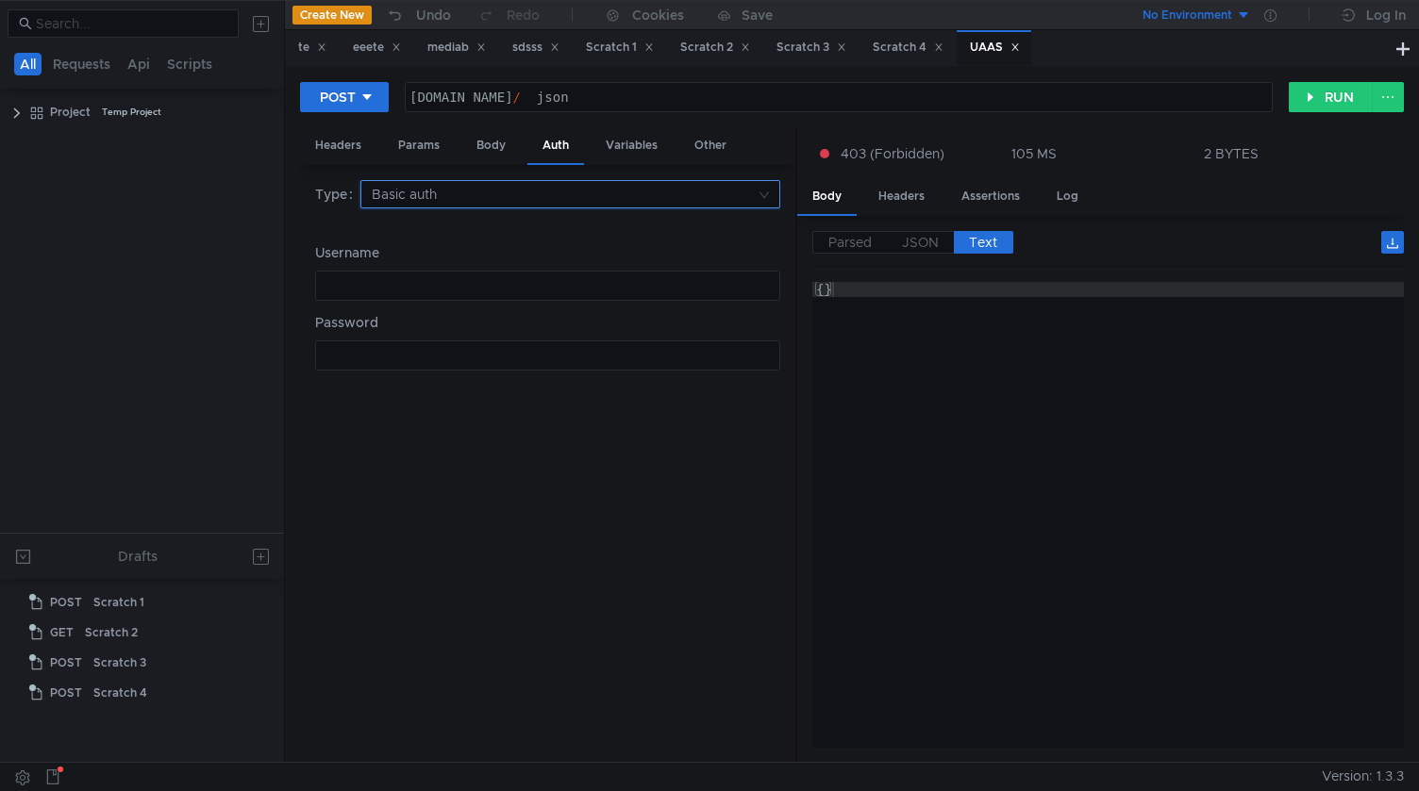
click at [607, 192] on input at bounding box center [564, 194] width 384 height 26
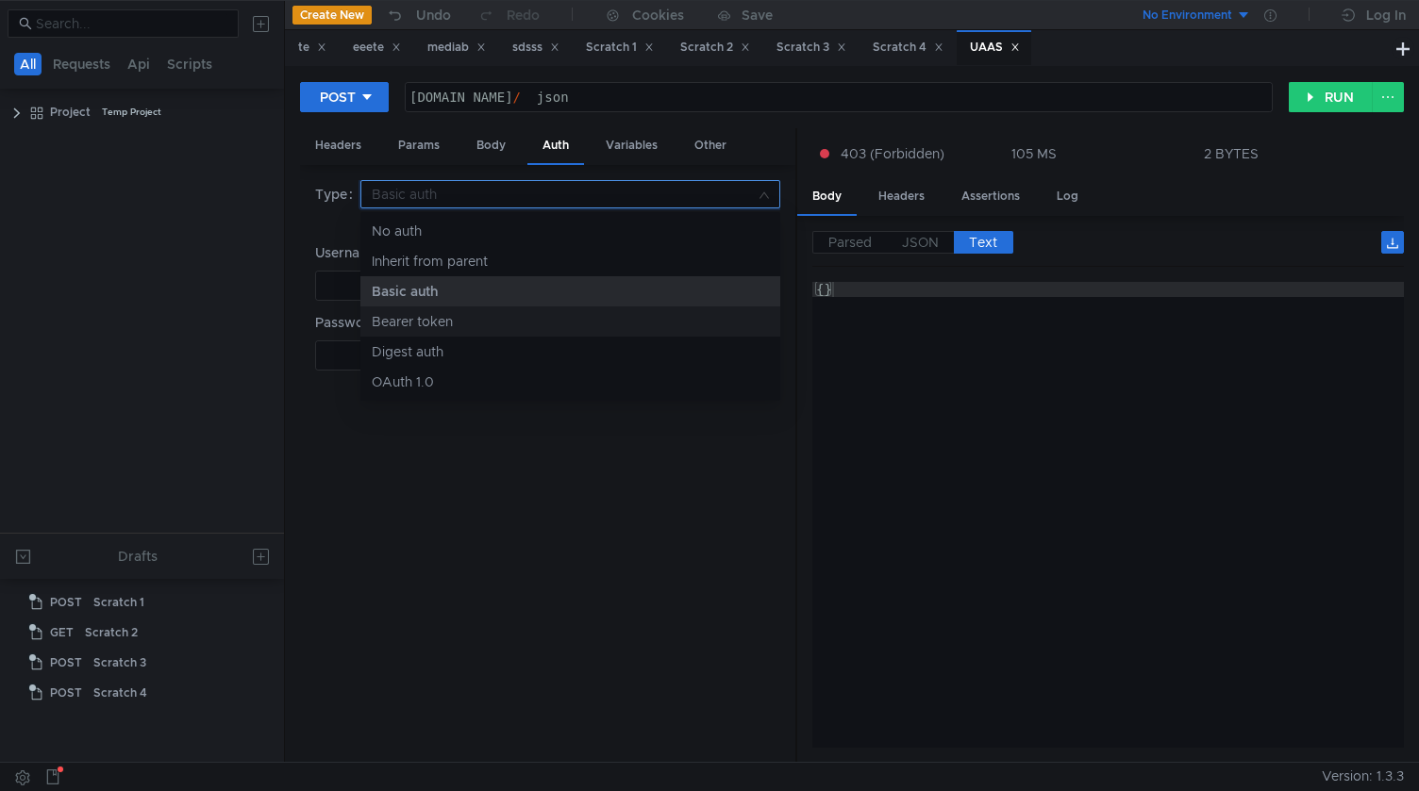
click at [521, 329] on div "Bearer token" at bounding box center [570, 321] width 397 height 21
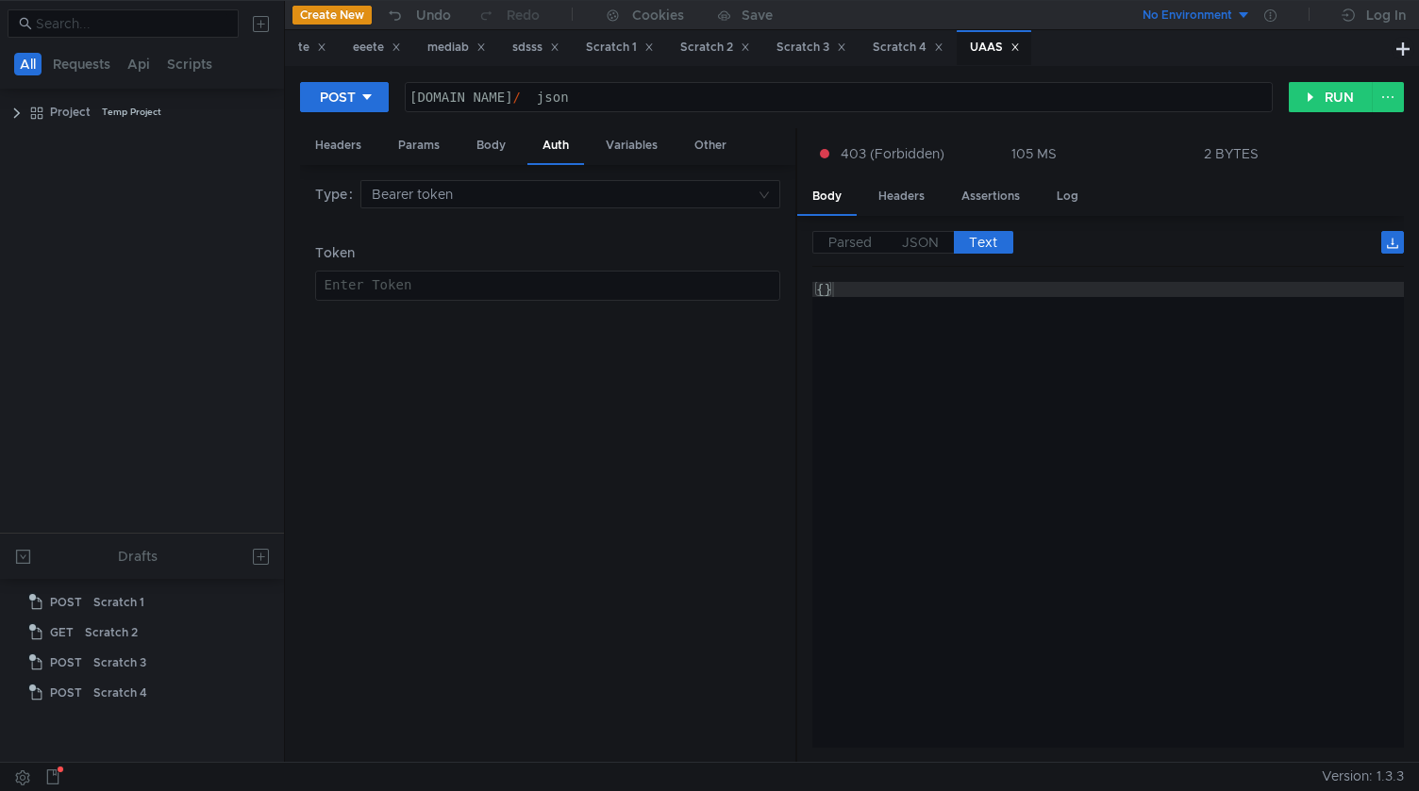
click at [482, 210] on div "Type Bearer token" at bounding box center [547, 205] width 465 height 51
click at [478, 199] on input at bounding box center [564, 194] width 384 height 26
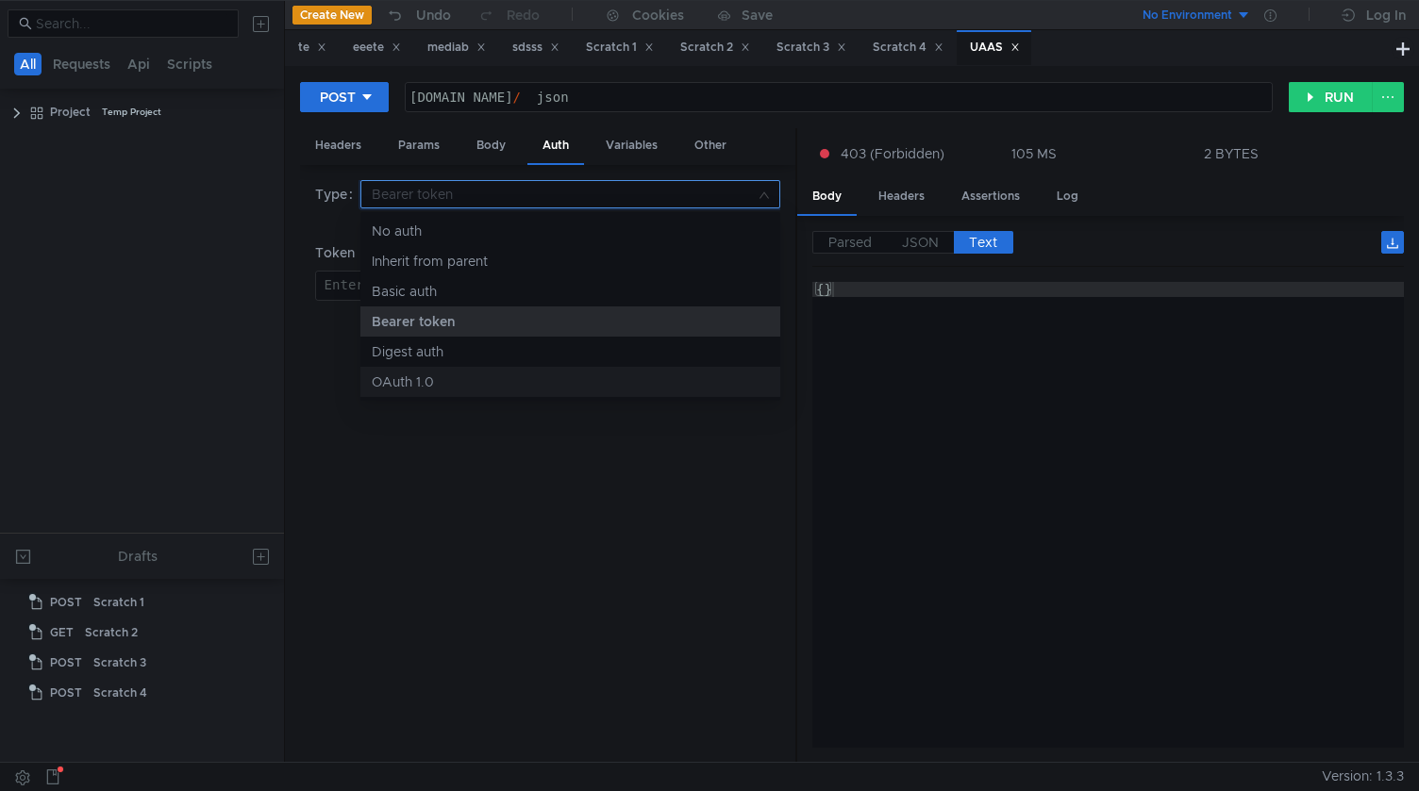
click at [418, 381] on div "OAuth 1.0" at bounding box center [570, 382] width 397 height 21
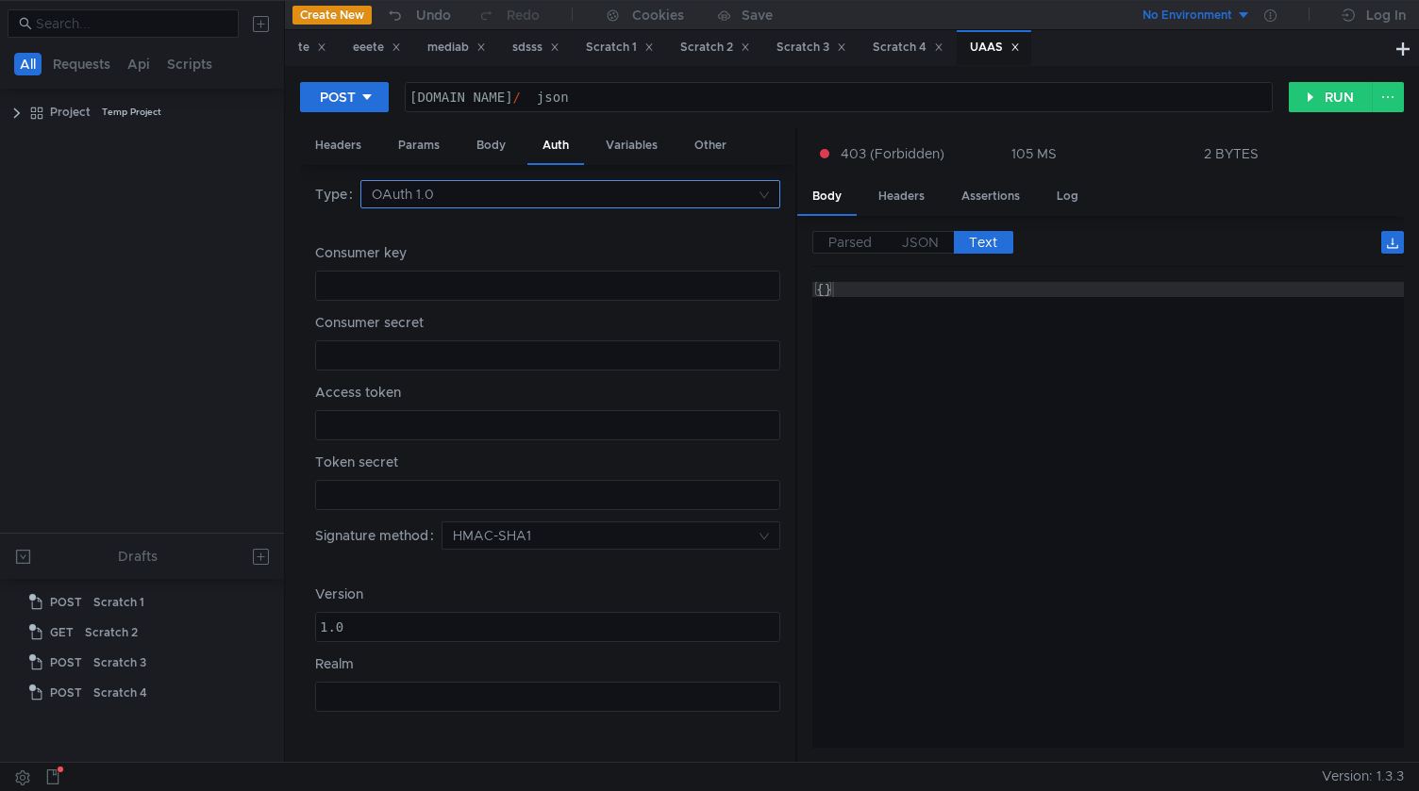
click at [492, 198] on input at bounding box center [564, 194] width 384 height 26
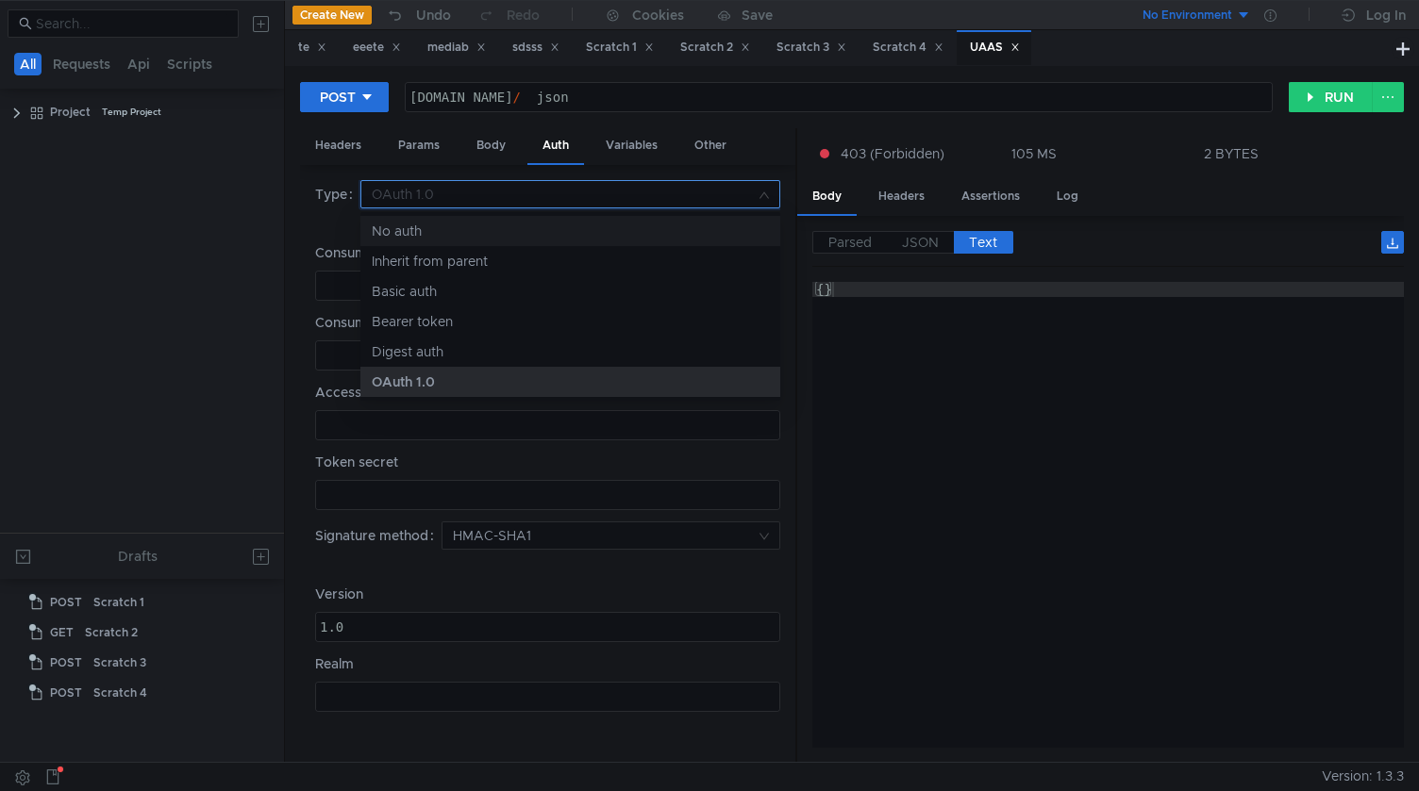
click at [476, 224] on div "No auth" at bounding box center [570, 231] width 397 height 21
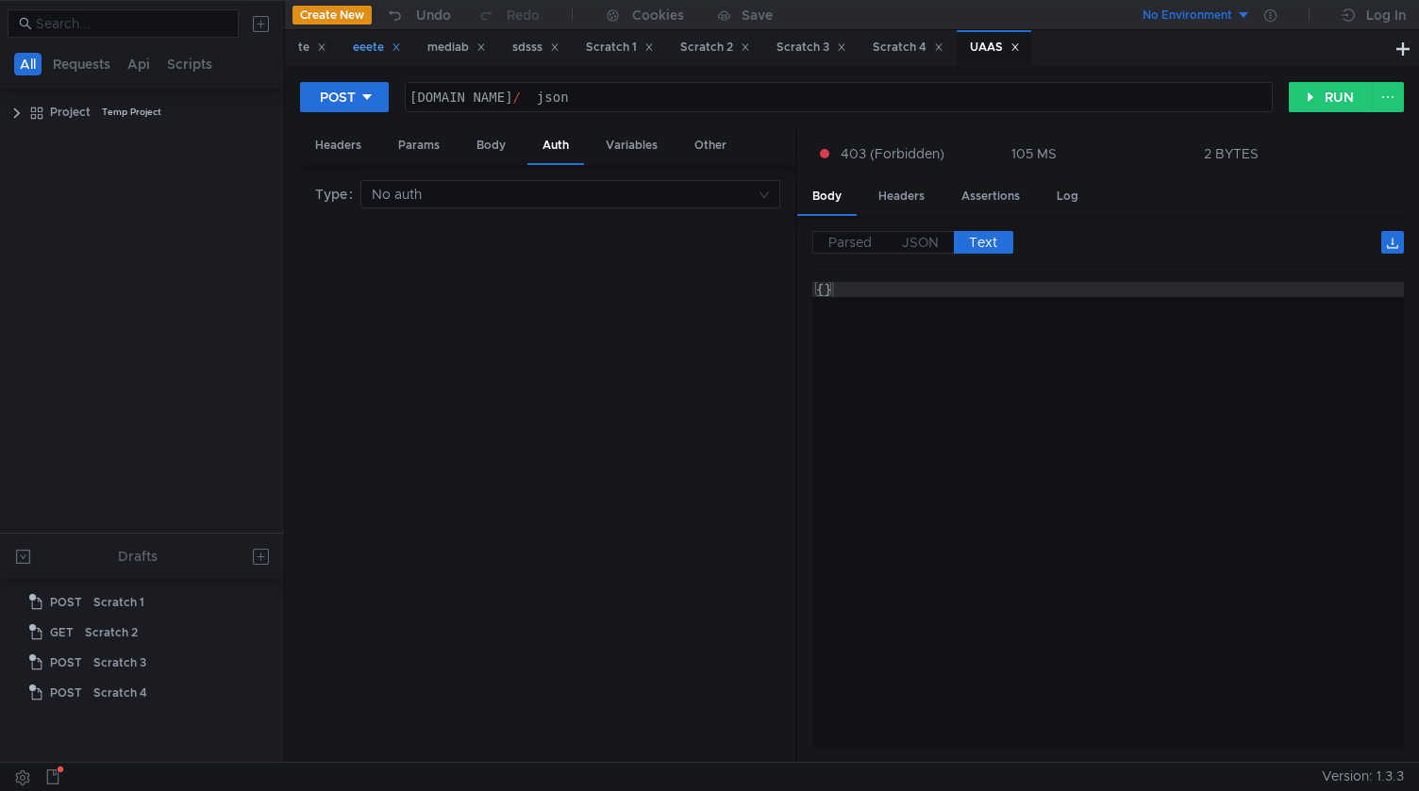
click at [379, 44] on div "eeete" at bounding box center [377, 48] width 48 height 20
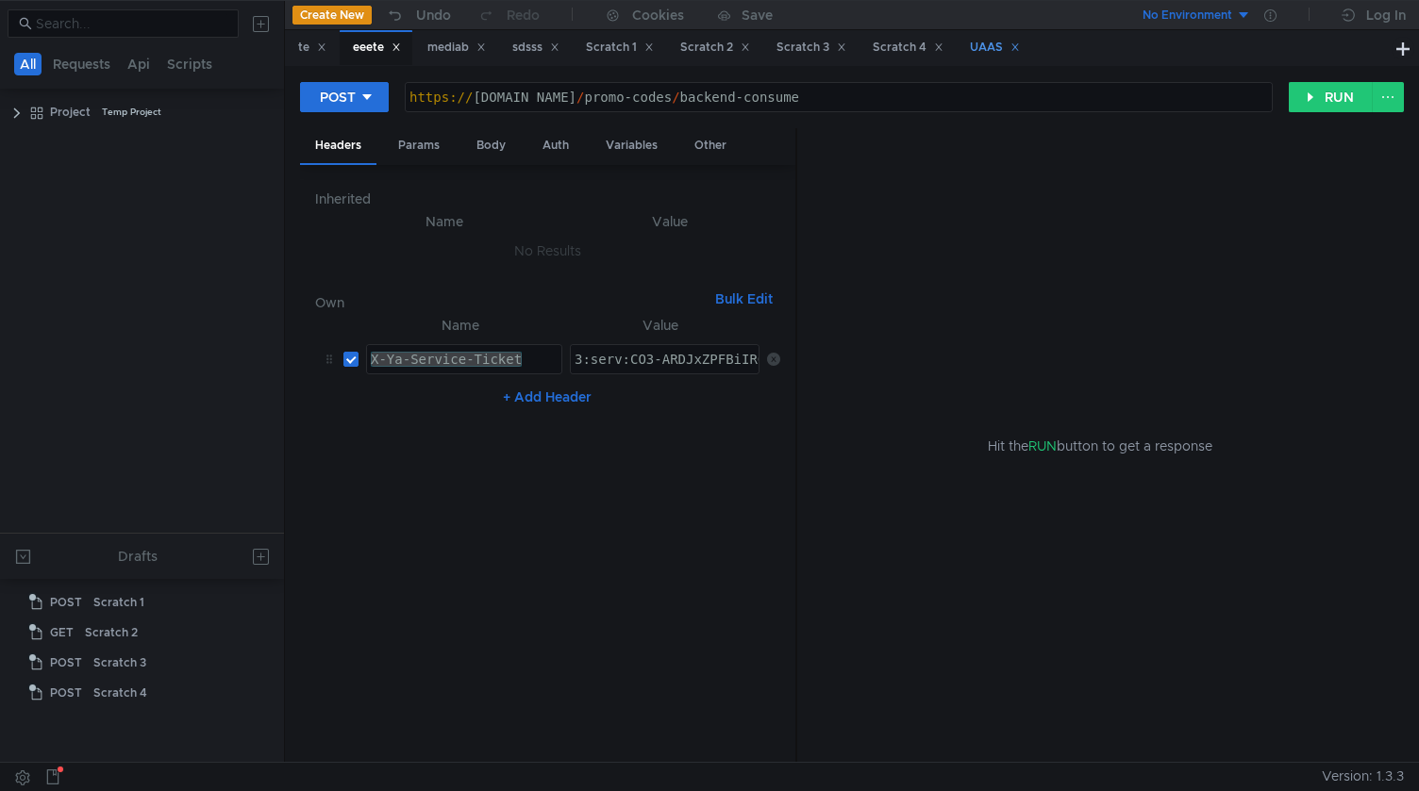
click at [1000, 40] on div "UAAS" at bounding box center [995, 48] width 50 height 20
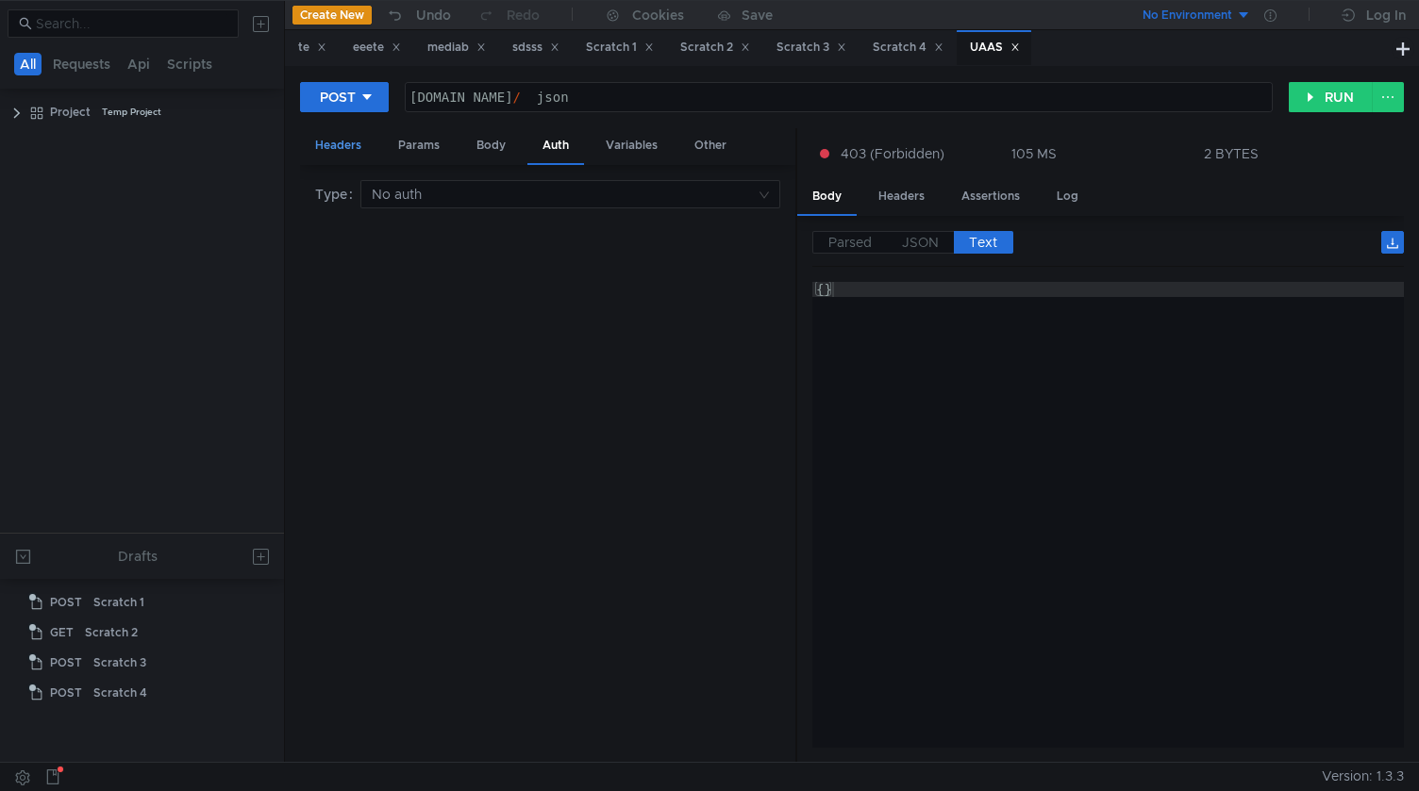
click at [322, 151] on div "Headers" at bounding box center [338, 145] width 76 height 35
click at [568, 379] on button "+ Add Header" at bounding box center [547, 387] width 104 height 23
click at [448, 357] on div at bounding box center [464, 374] width 194 height 45
paste textarea "X-Ya-Service-Ticket"
type textarea "X-Ya-Service-Ticket"
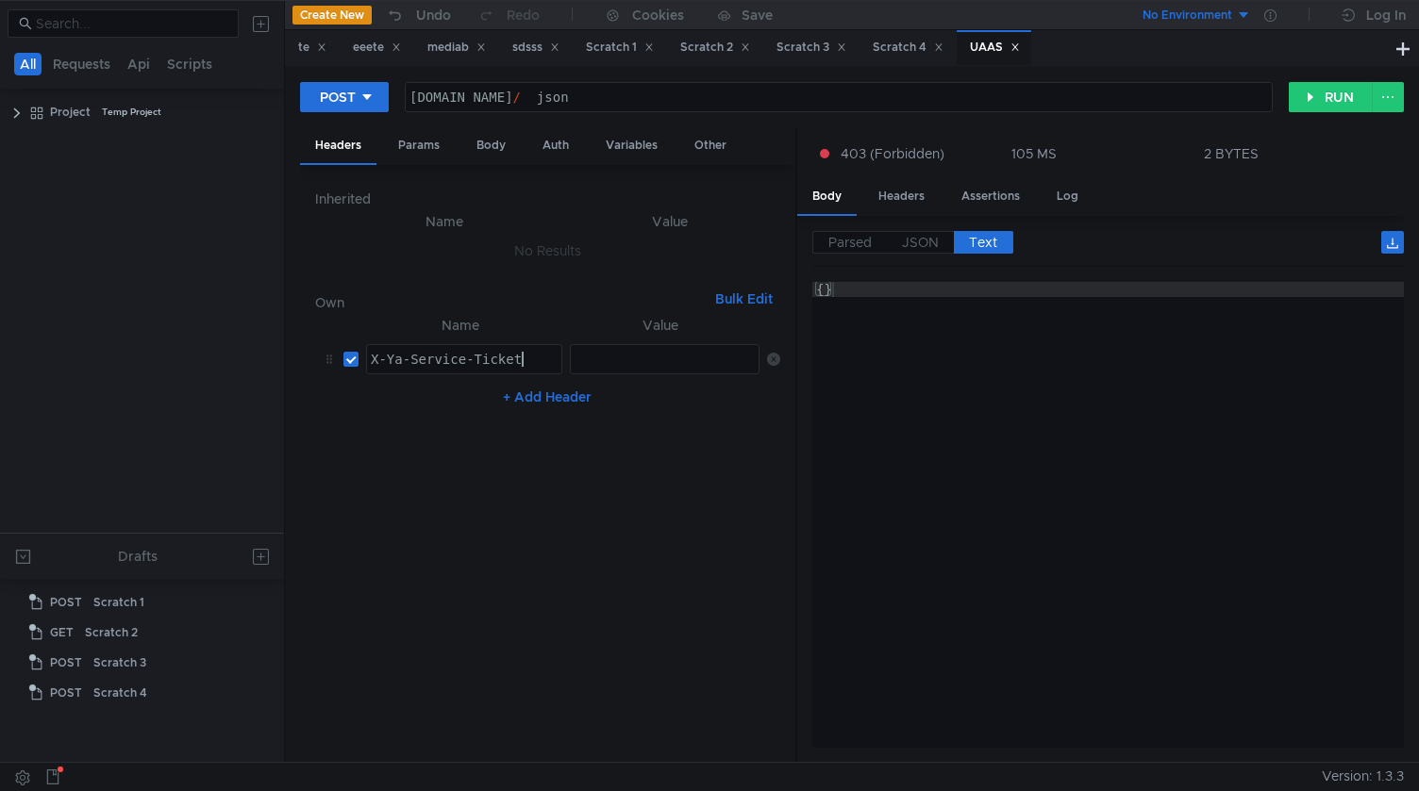
click at [652, 379] on td "ההההההההההההההההההההההההההההההההההההההההההההההההההההההההההההההההההההההההההההההה…" at bounding box center [660, 359] width 197 height 45
click at [652, 397] on div "+ Add Header" at bounding box center [547, 397] width 465 height 30
click at [661, 352] on div at bounding box center [666, 374] width 190 height 45
paste textarea "3:serv:CPWAAhCOr_3GBiIRCIuafRDC5nog1ojckaXU_gE:NC--2g31JNnwf0gBPHwQAAJgF8oYabav…"
type textarea "3:serv:CPWAAhCOr_3GBiIRCIuafRDC5nog1ojckaXU_gE:NC--2g31JNnwf0gBPHwQAAJgF8oYabav…"
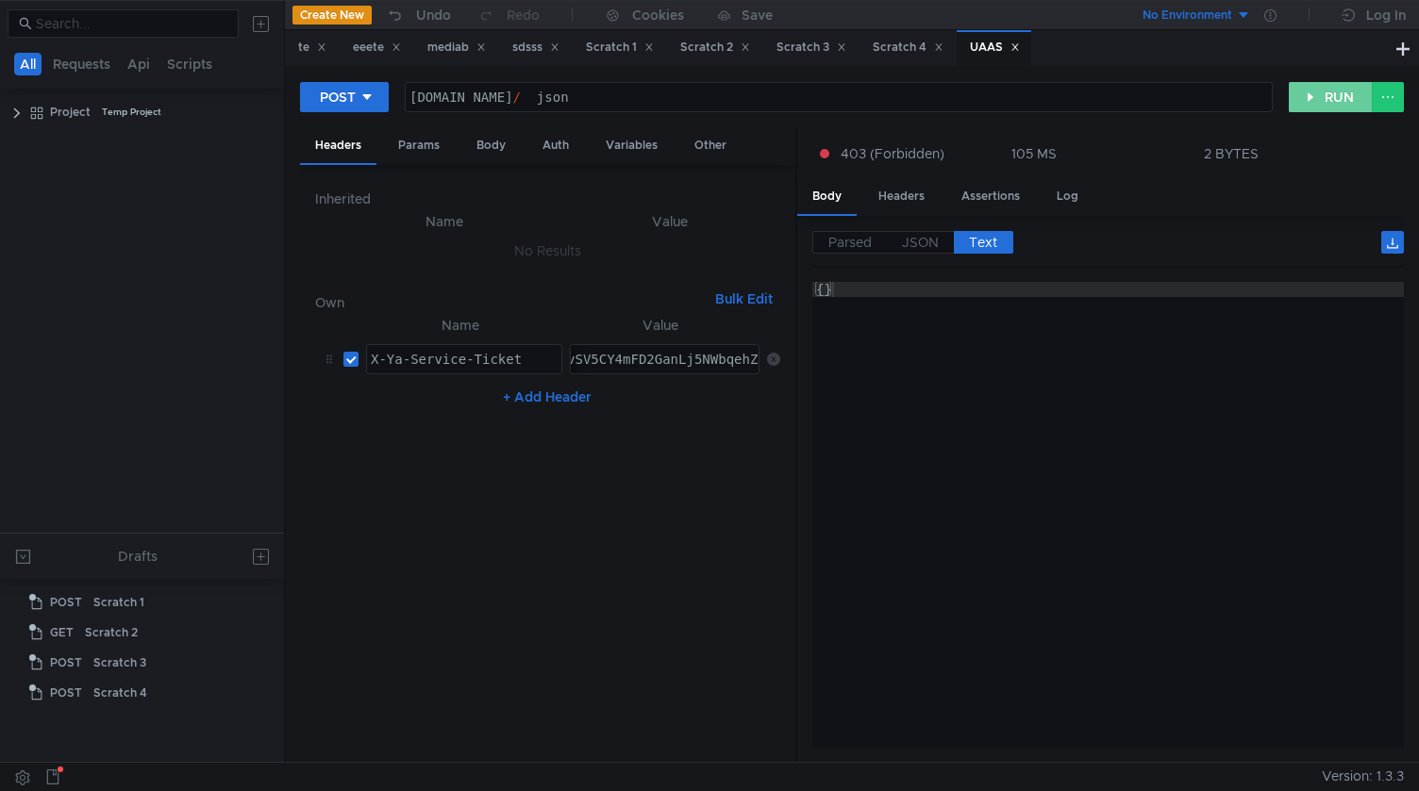
click at [1326, 86] on button "RUN" at bounding box center [1330, 97] width 84 height 30
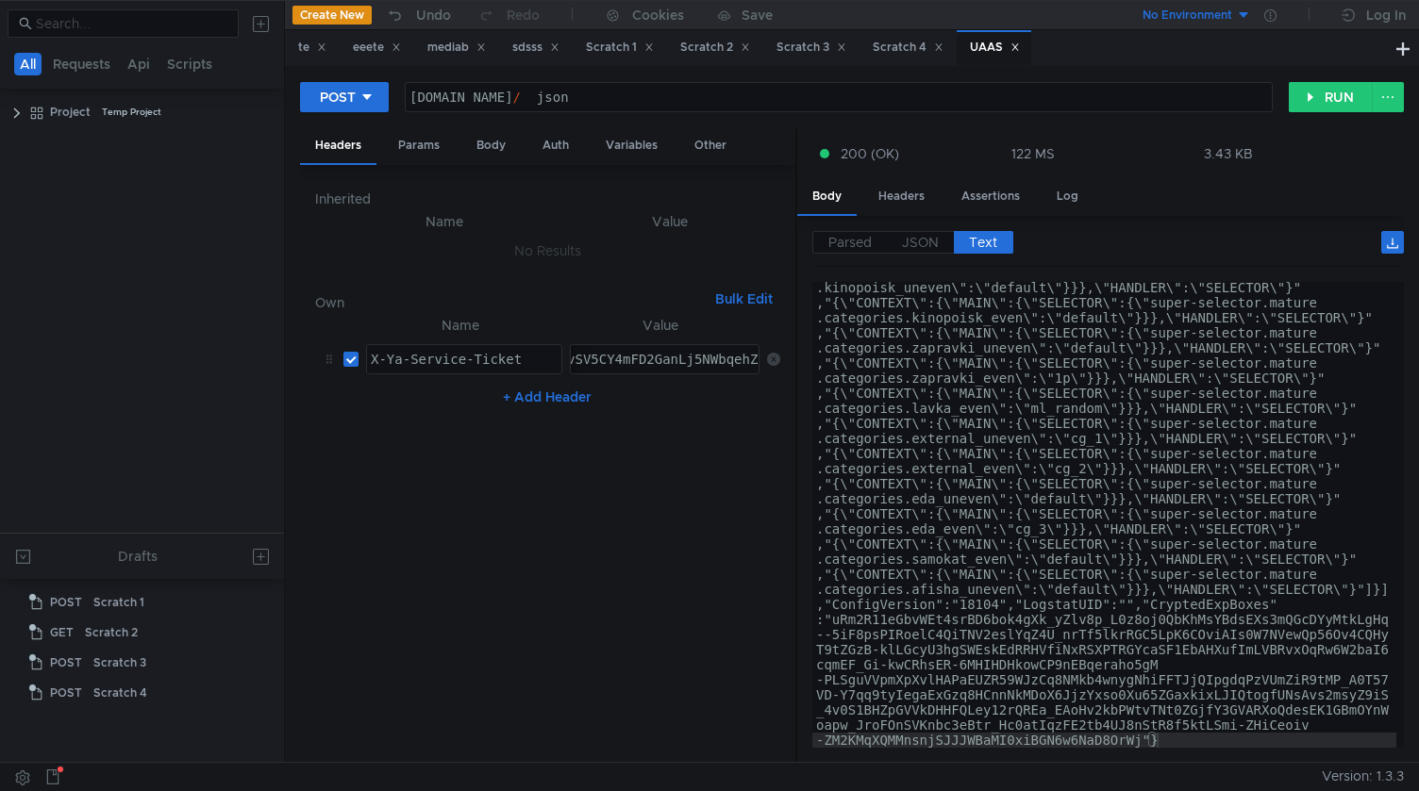
scroll to position [349, 0]
click at [412, 136] on div "Params" at bounding box center [419, 145] width 72 height 35
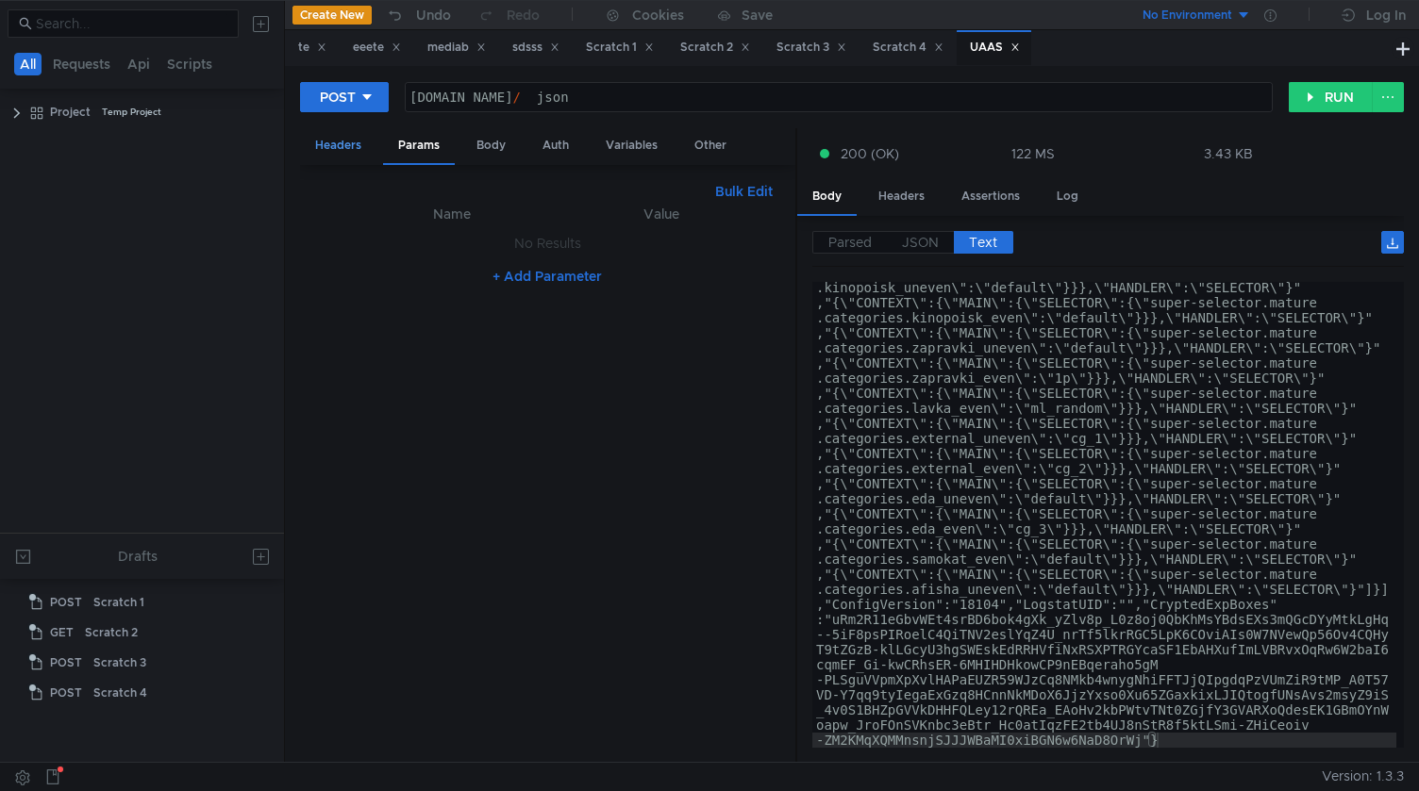
click at [336, 149] on div "Headers" at bounding box center [338, 145] width 76 height 35
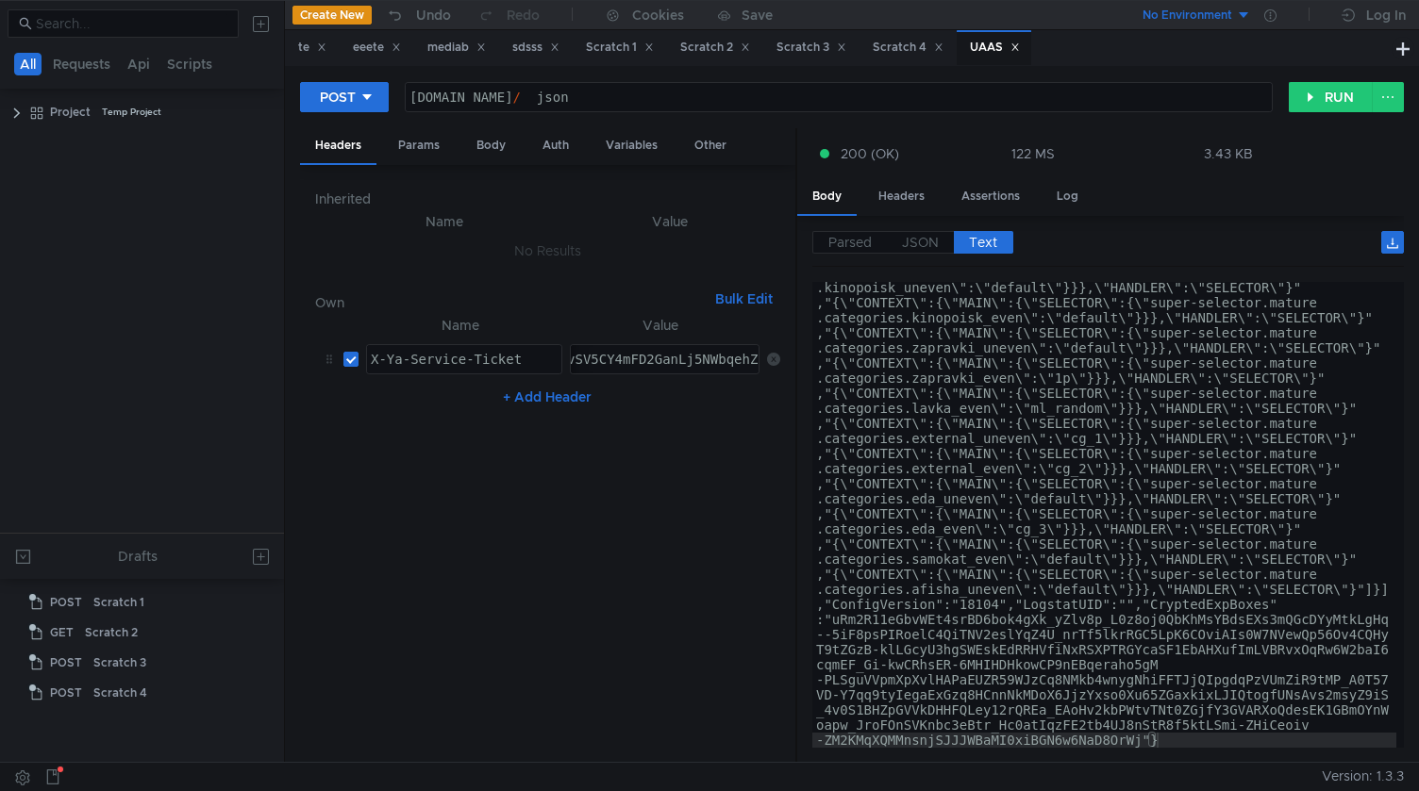
scroll to position [0, 0]
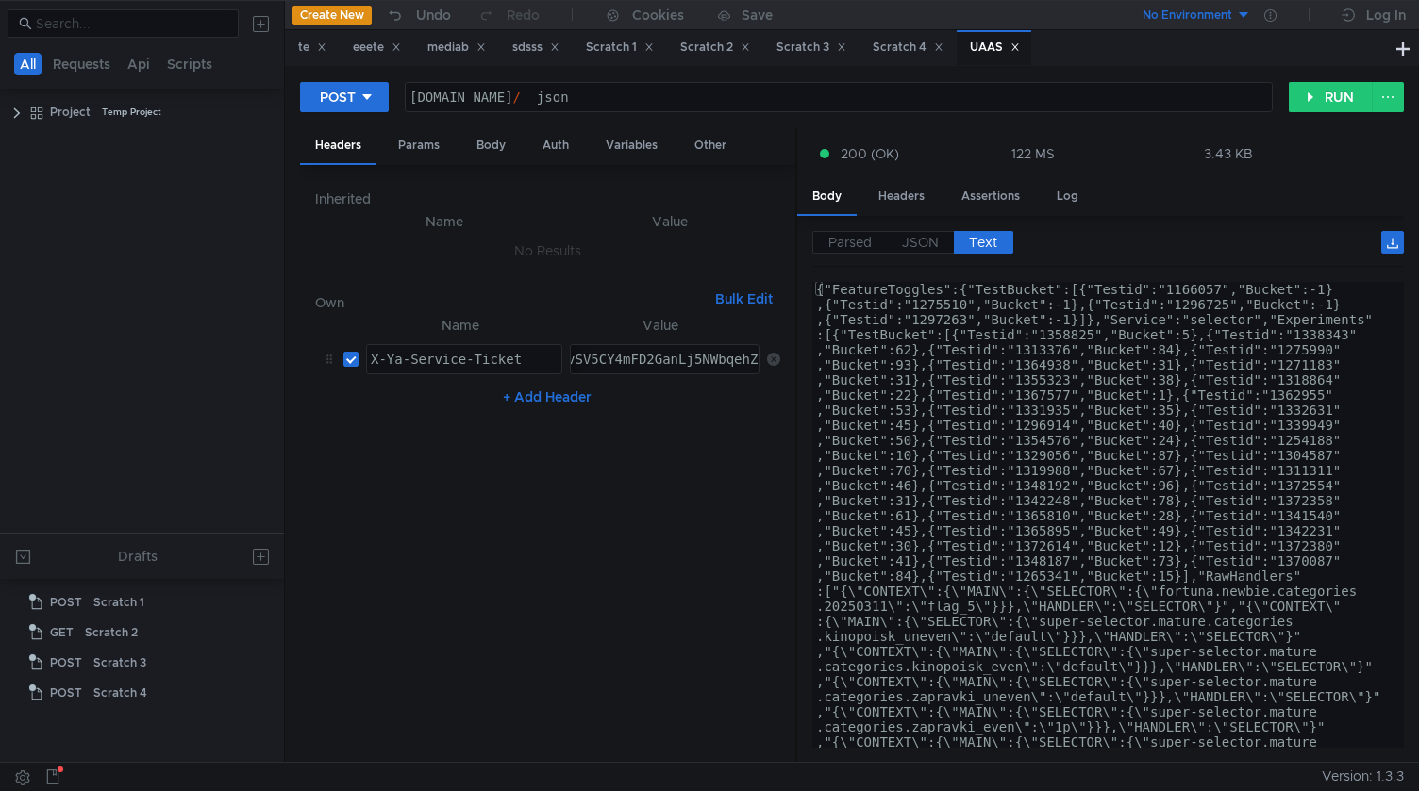
type textarea "{"FeatureToggles":{"TestBucket":[{"Testid":"1166057","Bucket":-1},{"Testid":"12…"
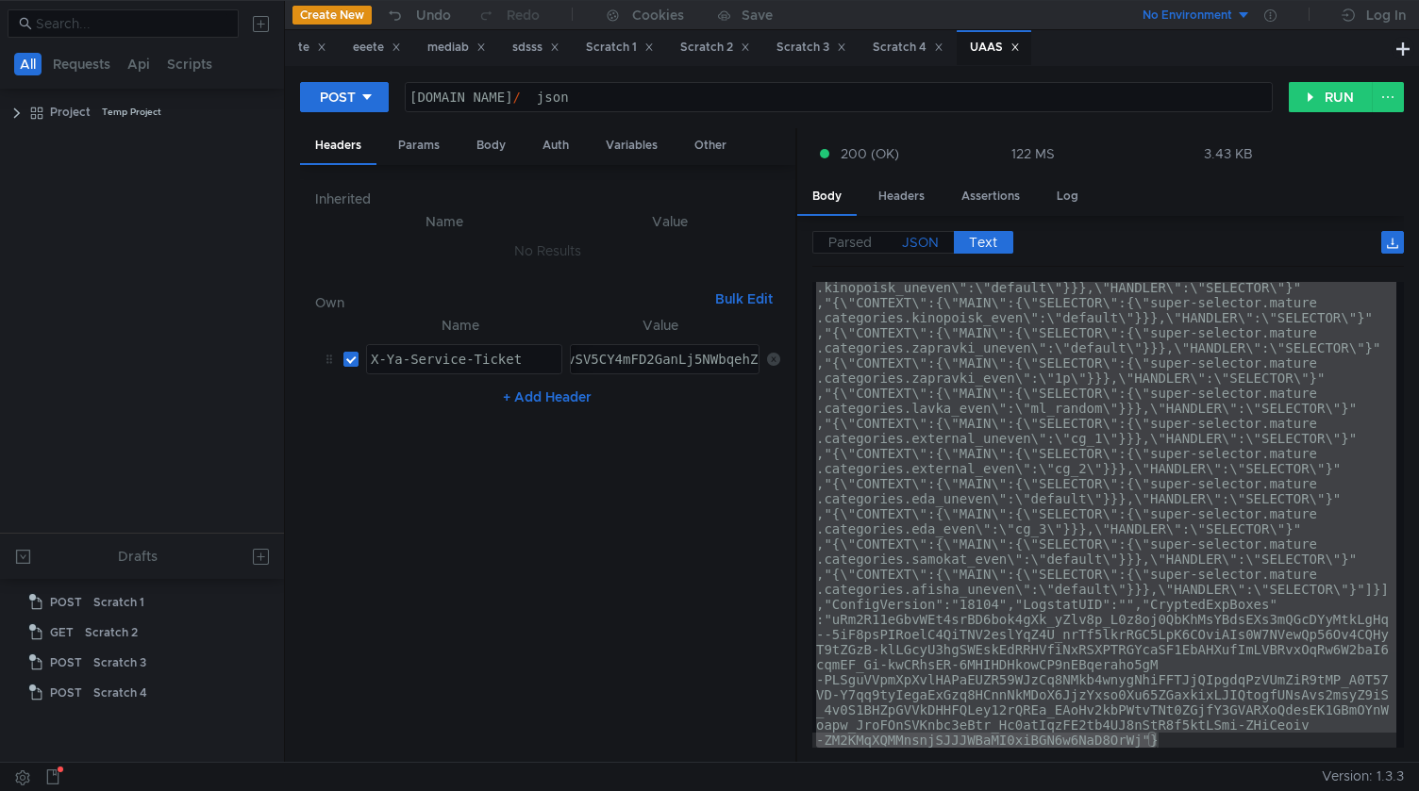
click at [931, 241] on span "JSON" at bounding box center [920, 242] width 37 height 17
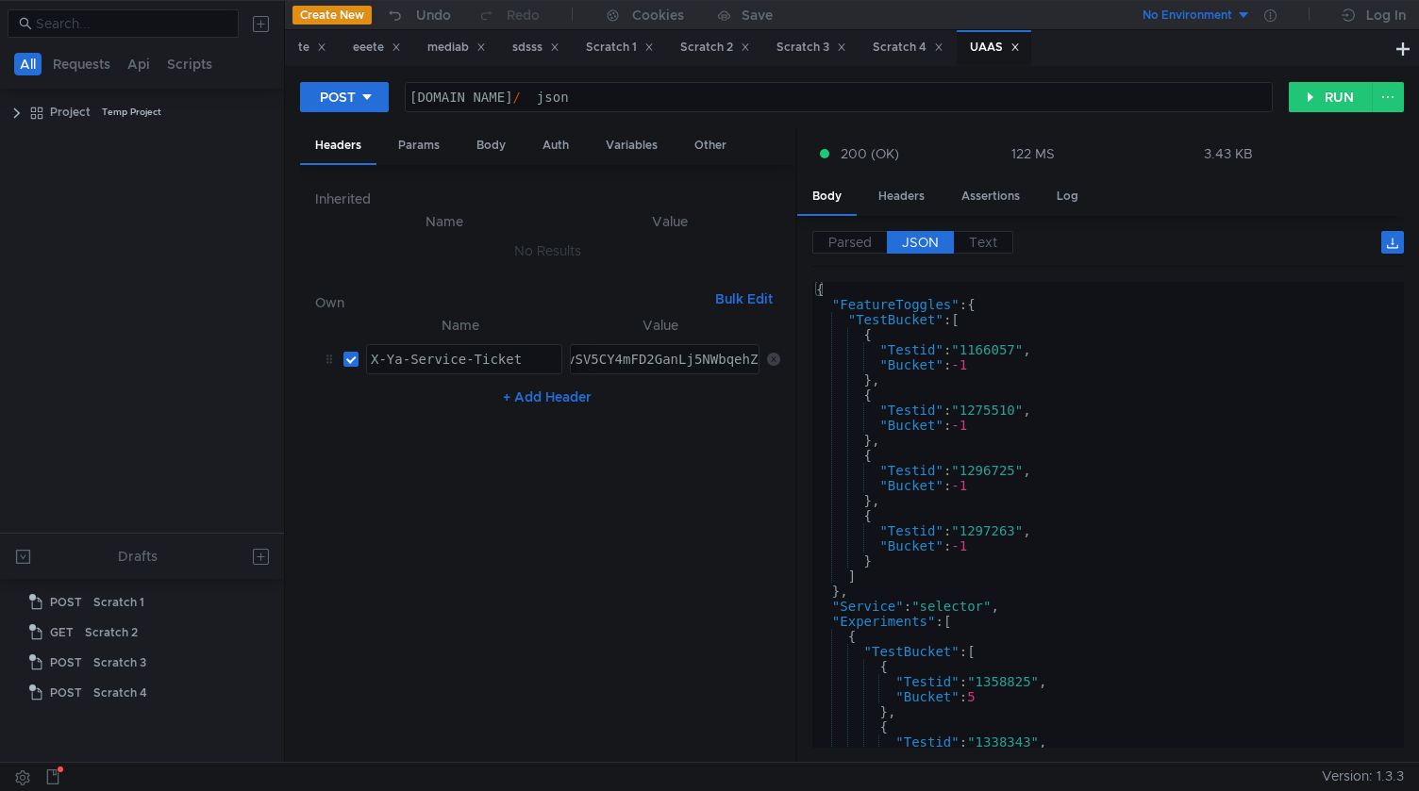
click at [981, 402] on div "{ "FeatureToggles" : { "TestBucket" : [ { "Testid" : "1166057" , "Bucket" : -1 …" at bounding box center [1104, 526] width 584 height 489
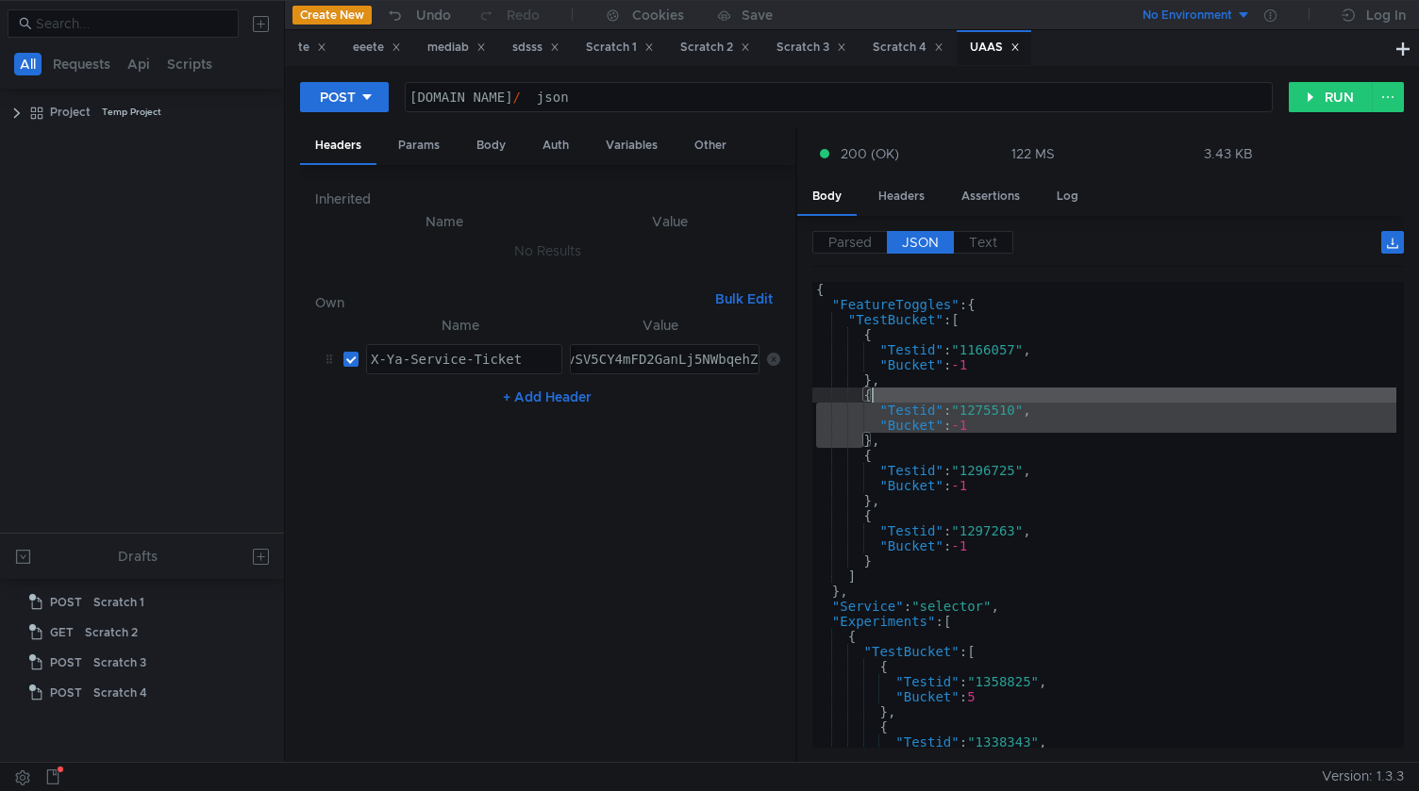
click at [981, 402] on div "{ "FeatureToggles" : { "TestBucket" : [ { "Testid" : "1166057" , "Bucket" : -1 …" at bounding box center [1104, 530] width 584 height 496
type textarea "{ "Testid": "1275510","
click at [981, 402] on div "{ "FeatureToggles" : { "TestBucket" : [ { "Testid" : "1166057" , "Bucket" : -1 …" at bounding box center [1104, 530] width 584 height 496
